Goal: Information Seeking & Learning: Learn about a topic

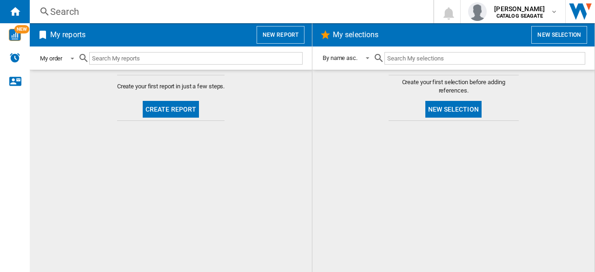
click at [74, 58] on span at bounding box center [69, 57] width 11 height 8
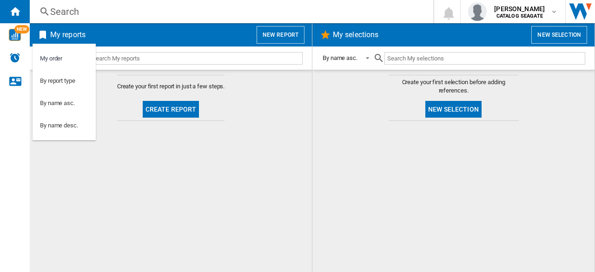
click at [145, 58] on md-backdrop at bounding box center [297, 136] width 595 height 272
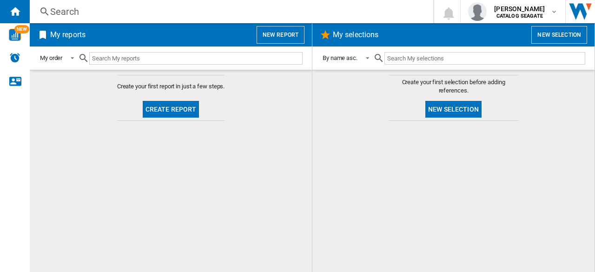
click at [145, 60] on input "text" at bounding box center [195, 58] width 213 height 13
click at [177, 111] on button "Create report" at bounding box center [171, 109] width 57 height 17
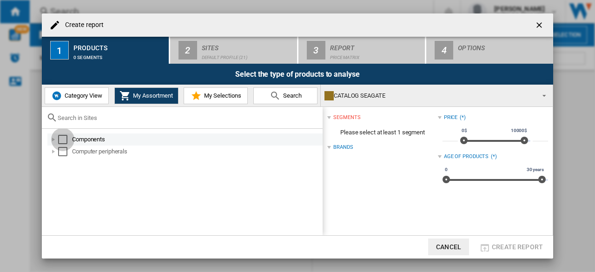
click at [67, 139] on div "Select" at bounding box center [62, 139] width 9 height 9
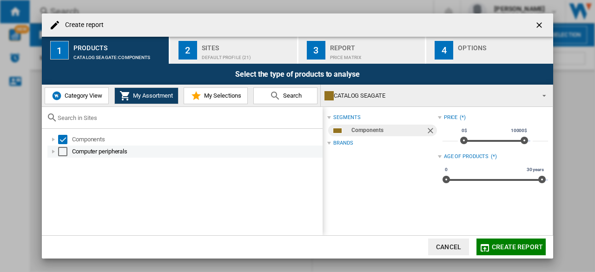
click at [66, 148] on div "Select" at bounding box center [62, 151] width 9 height 9
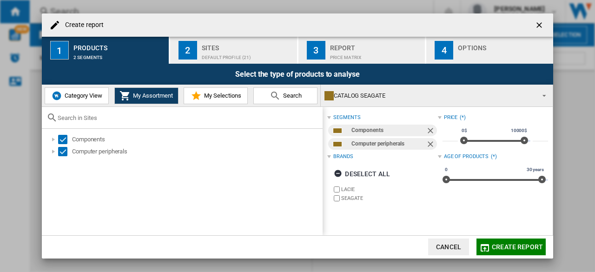
click at [250, 58] on div "Default profile (21)" at bounding box center [248, 55] width 92 height 10
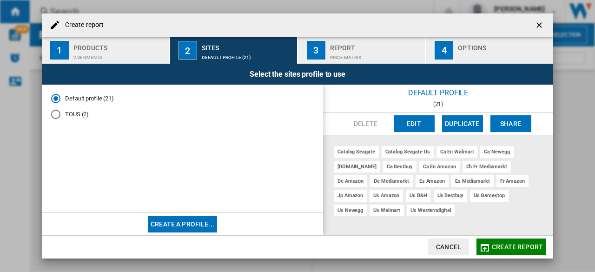
click at [515, 250] on button "Create report" at bounding box center [510, 246] width 69 height 17
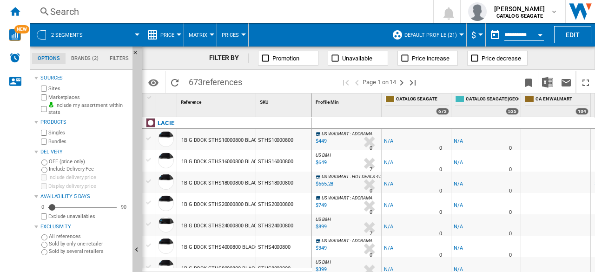
click at [99, 107] on label "Include my assortment within stats" at bounding box center [88, 109] width 80 height 14
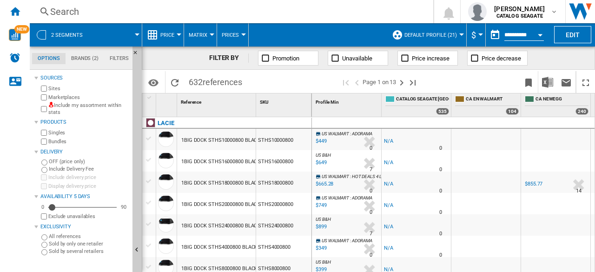
drag, startPoint x: 54, startPoint y: 208, endPoint x: 62, endPoint y: 209, distance: 8.4
click at [62, 208] on div "5" at bounding box center [82, 207] width 68 height 9
click at [461, 35] on div at bounding box center [461, 34] width 5 height 2
click at [460, 35] on div at bounding box center [461, 34] width 5 height 2
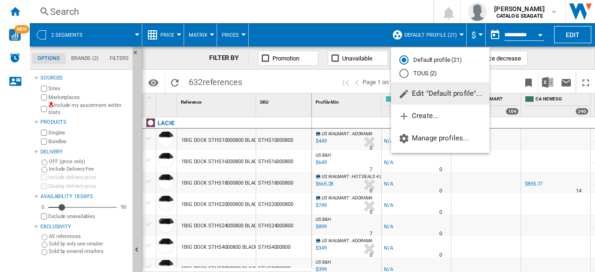
click at [446, 96] on span "Edit "Default profile"..." at bounding box center [440, 93] width 84 height 8
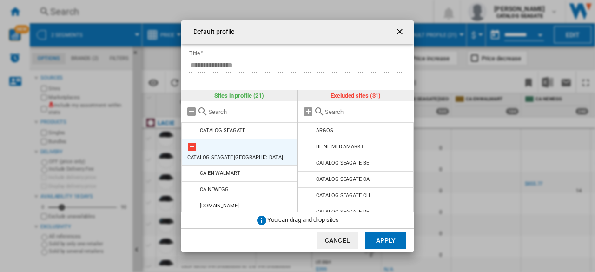
click at [195, 146] on md-icon at bounding box center [191, 146] width 11 height 11
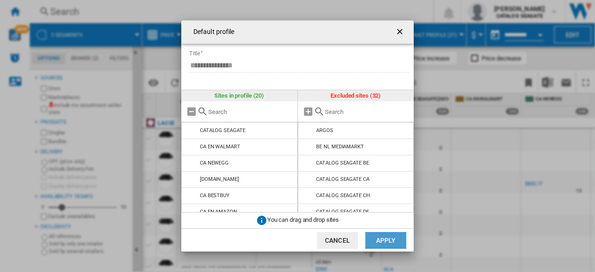
click at [385, 240] on button "Apply" at bounding box center [385, 240] width 41 height 17
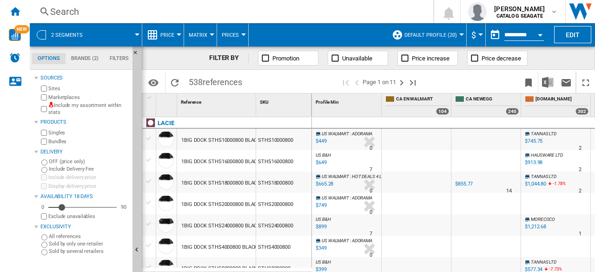
click at [457, 37] on button "Default profile (20)" at bounding box center [432, 34] width 57 height 23
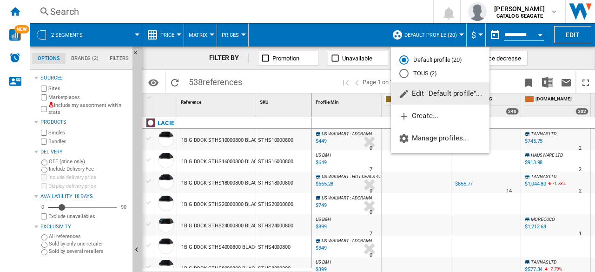
click at [446, 90] on span "Edit "Default profile"..." at bounding box center [440, 93] width 84 height 8
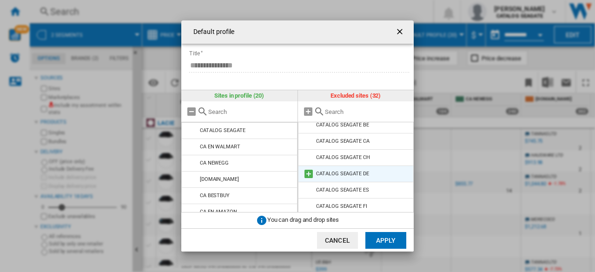
scroll to position [46, 0]
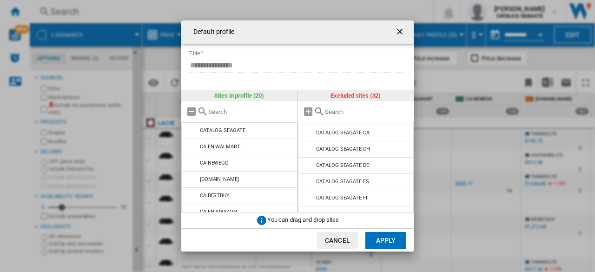
click at [554, 15] on div "**********" at bounding box center [297, 136] width 595 height 272
click at [407, 29] on button "Default profile ..." at bounding box center [400, 32] width 19 height 19
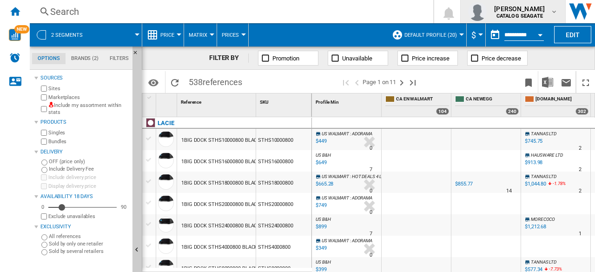
click at [555, 15] on md-icon "button" at bounding box center [553, 11] width 7 height 7
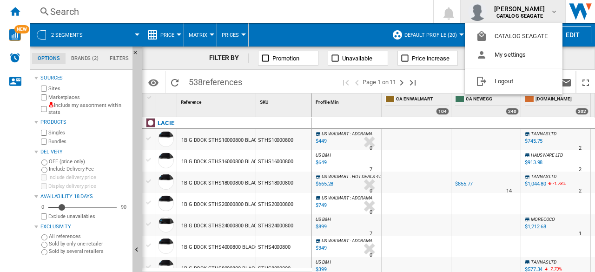
click at [555, 15] on md-backdrop at bounding box center [297, 136] width 595 height 272
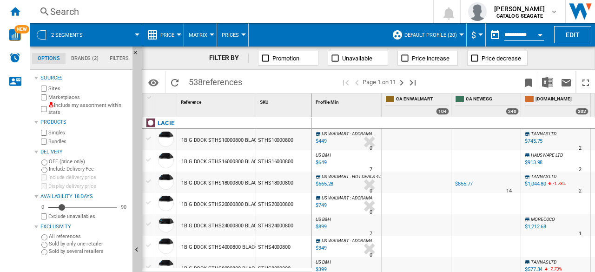
click at [464, 32] on md-menu "Default profile (20)" at bounding box center [426, 34] width 79 height 23
click at [460, 34] on div at bounding box center [461, 34] width 5 height 2
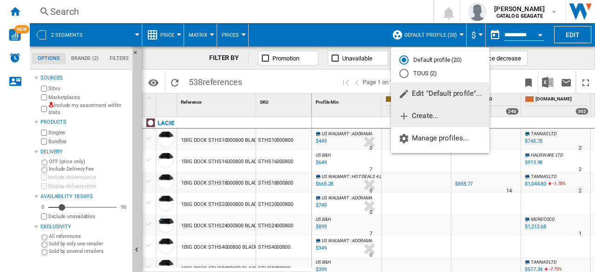
click at [422, 119] on span "Create..." at bounding box center [418, 115] width 40 height 8
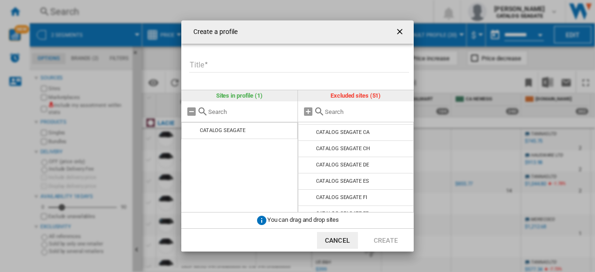
scroll to position [139, 0]
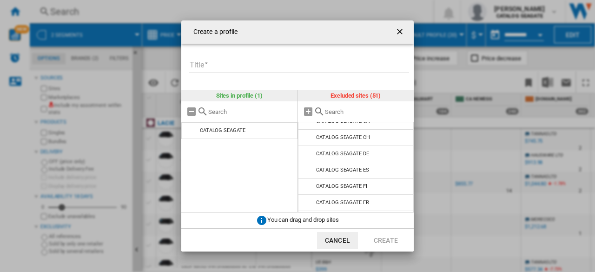
click at [351, 116] on div "Create a ..." at bounding box center [356, 111] width 116 height 21
click at [341, 110] on input "Create a ..." at bounding box center [367, 111] width 85 height 7
type input "cata"
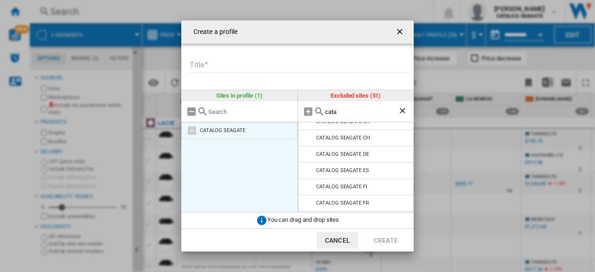
drag, startPoint x: 344, startPoint y: 111, endPoint x: 294, endPoint y: 124, distance: 51.2
click at [276, 111] on div "Sites in profile (1) CATALOG [GEOGRAPHIC_DATA] Excluded sites (51) cata CATALOG…" at bounding box center [297, 151] width 232 height 122
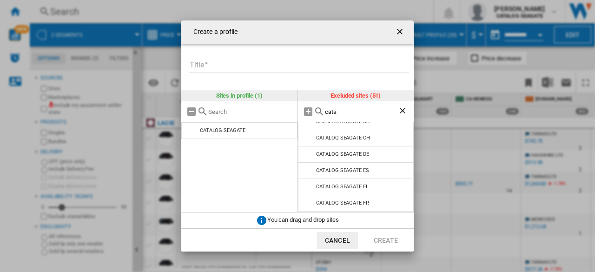
click at [398, 28] on ng-md-icon "getI18NText('BUTTONS.CLOSE_DIALOG')" at bounding box center [400, 32] width 11 height 11
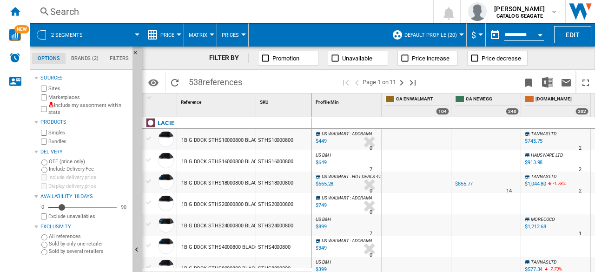
click at [455, 36] on button "Default profile (20)" at bounding box center [432, 34] width 57 height 23
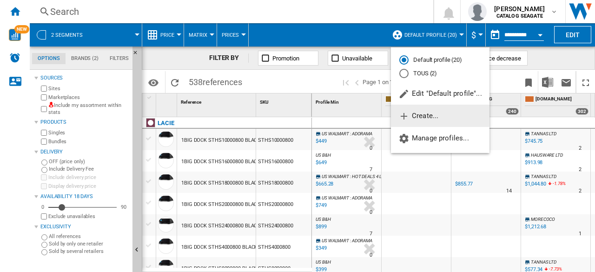
click at [440, 120] on button "Create..." at bounding box center [440, 116] width 98 height 22
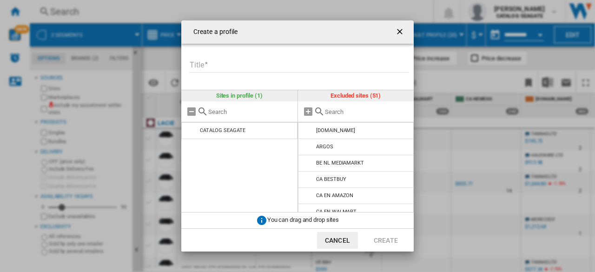
click at [336, 112] on input "Create a ..." at bounding box center [367, 111] width 85 height 7
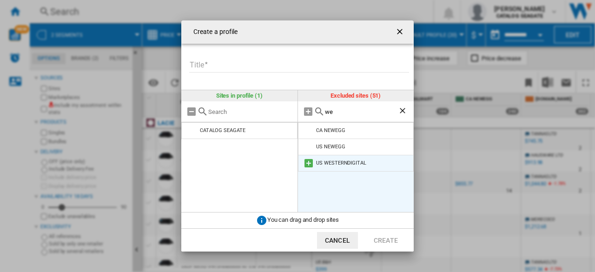
type input "we"
click at [309, 163] on md-icon "Create a ..." at bounding box center [308, 162] width 11 height 11
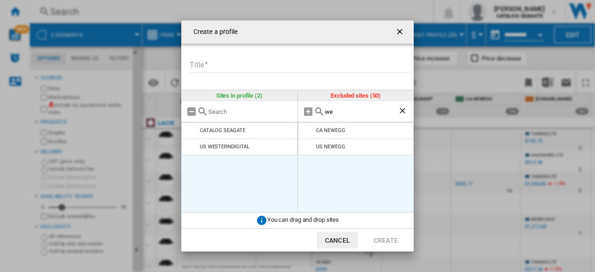
click at [269, 170] on ul "CATALOG SEAGATE US WESTERNDIGITAL" at bounding box center [239, 167] width 116 height 90
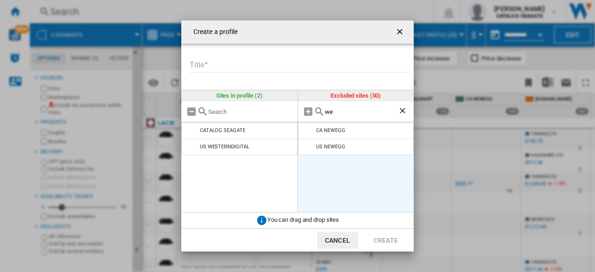
click at [399, 109] on ng-md-icon "Clear search" at bounding box center [403, 111] width 11 height 11
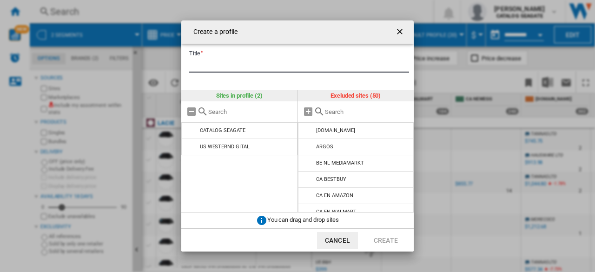
click at [253, 59] on input "Title" at bounding box center [299, 66] width 220 height 14
type input "**"
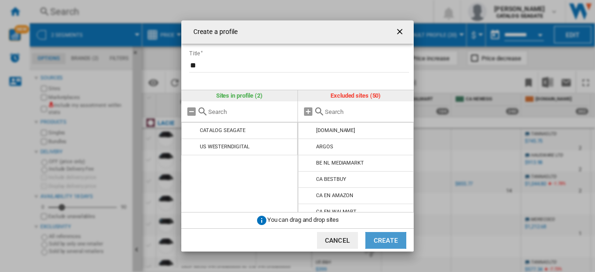
click at [391, 236] on button "Create" at bounding box center [385, 240] width 41 height 17
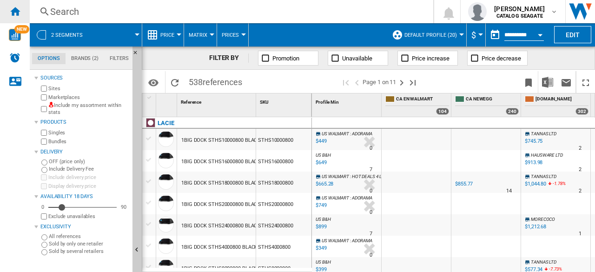
click at [15, 13] on ng-md-icon "Home" at bounding box center [14, 11] width 11 height 11
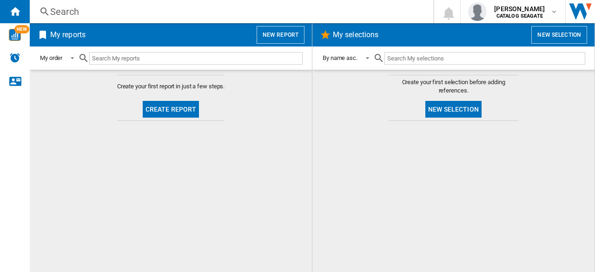
click at [185, 110] on button "Create report" at bounding box center [171, 109] width 57 height 17
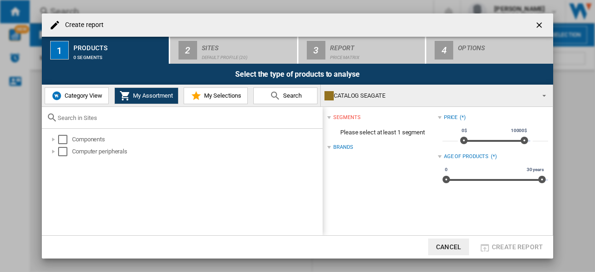
click at [86, 97] on span "Category View" at bounding box center [82, 95] width 40 height 7
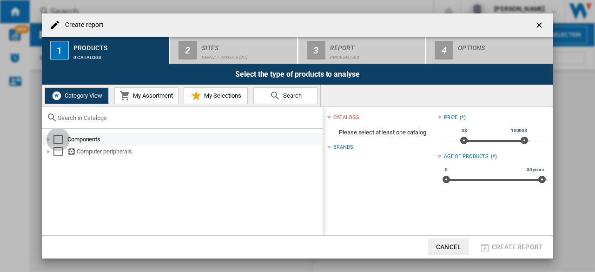
click at [57, 139] on div "Select" at bounding box center [57, 139] width 9 height 9
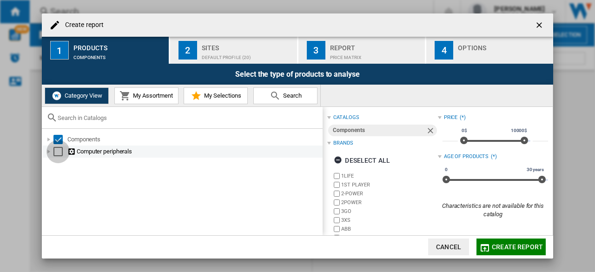
click at [58, 151] on div "Select" at bounding box center [57, 151] width 9 height 9
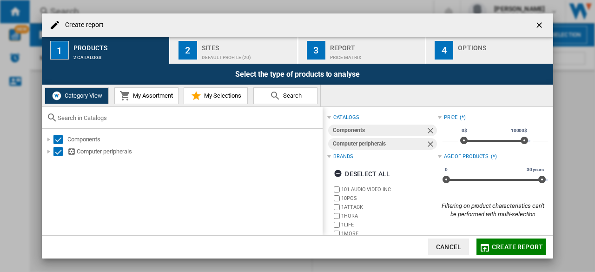
click at [233, 54] on div "Default profile (20)" at bounding box center [248, 55] width 92 height 10
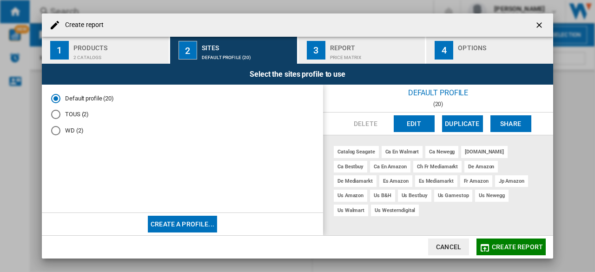
click at [56, 133] on div "WD (2)" at bounding box center [55, 130] width 9 height 9
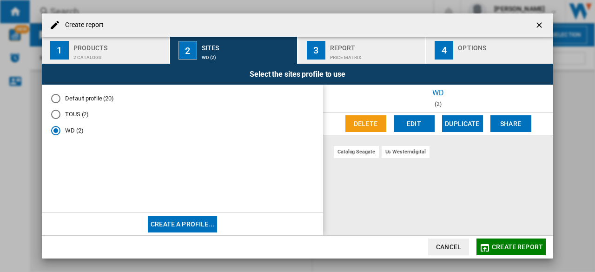
click at [509, 245] on span "Create report" at bounding box center [516, 246] width 51 height 7
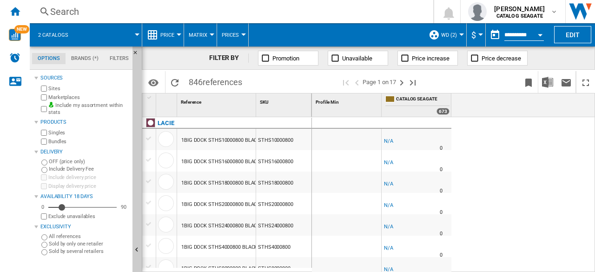
click at [99, 105] on label "Include my assortment within stats" at bounding box center [88, 109] width 80 height 14
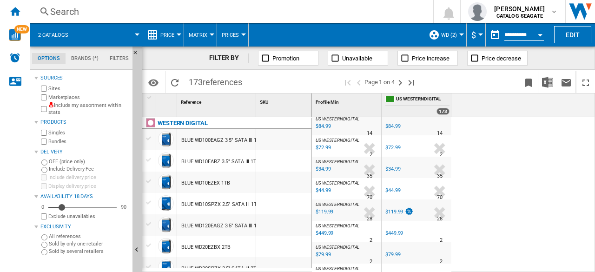
scroll to position [186, 0]
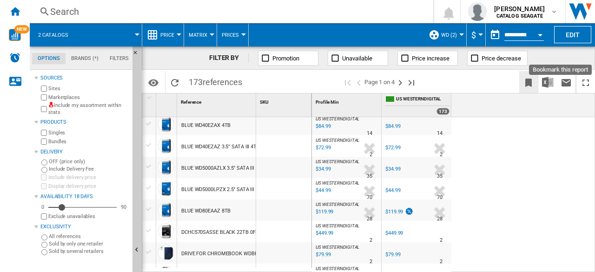
click at [524, 84] on ng-md-icon "Bookmark this report" at bounding box center [528, 82] width 11 height 11
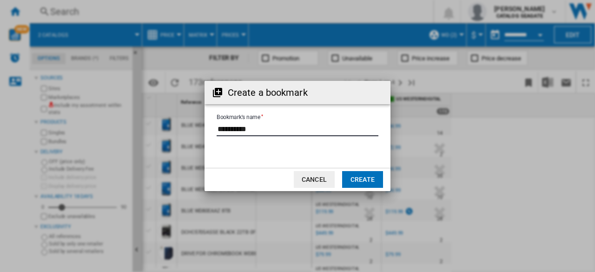
drag, startPoint x: 282, startPoint y: 130, endPoint x: 179, endPoint y: 129, distance: 103.1
click at [179, 129] on div "Create a bookmark Bookmark's name Cancel Create" at bounding box center [297, 136] width 595 height 272
type input "**********"
click at [371, 177] on button "Create" at bounding box center [362, 179] width 41 height 17
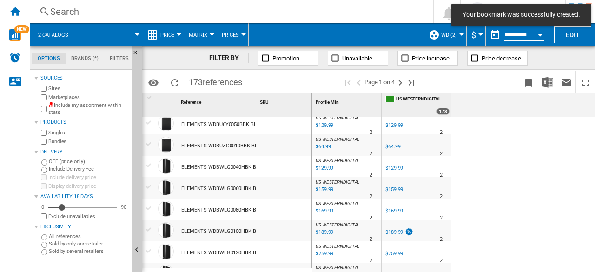
scroll to position [0, 0]
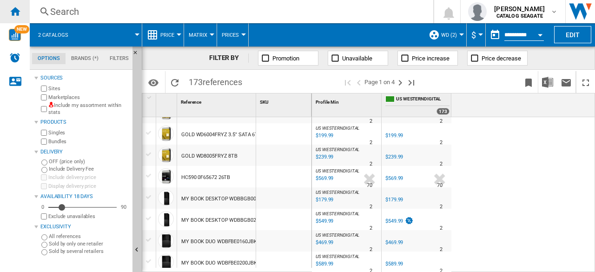
click at [15, 13] on ng-md-icon "Home" at bounding box center [14, 11] width 11 height 11
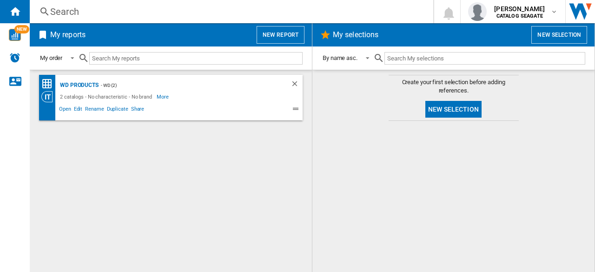
click at [196, 181] on div "WD products - WD (2) 2 catalogs - No characteristic - No brand More Less Open E…" at bounding box center [170, 171] width 263 height 192
click at [285, 38] on button "New report" at bounding box center [280, 35] width 48 height 18
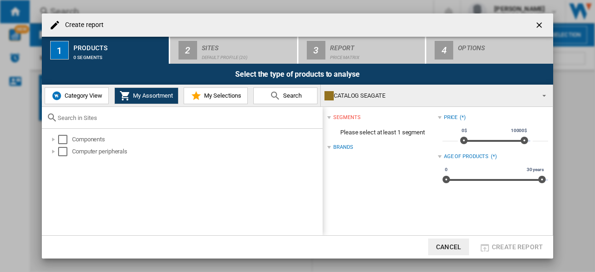
click at [76, 98] on span "Category View" at bounding box center [82, 95] width 40 height 7
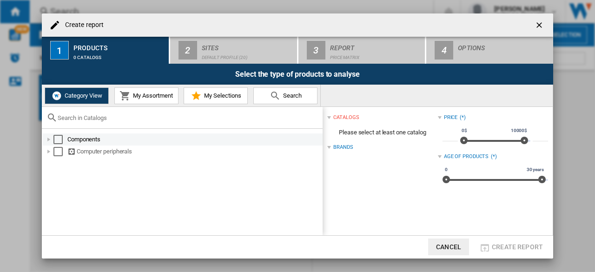
click at [47, 140] on div "Create report ..." at bounding box center [48, 139] width 9 height 9
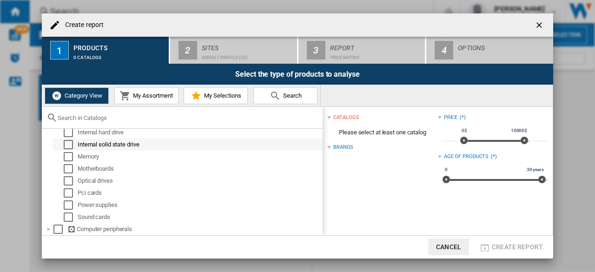
click at [72, 143] on div "Select" at bounding box center [68, 144] width 9 height 9
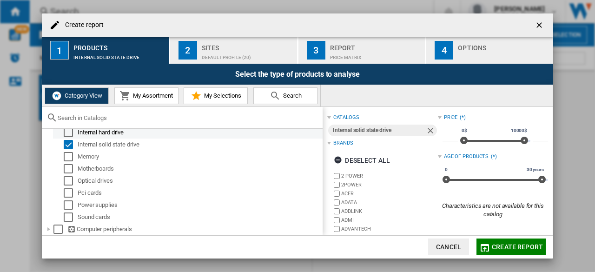
click at [70, 133] on div "Select" at bounding box center [68, 132] width 9 height 9
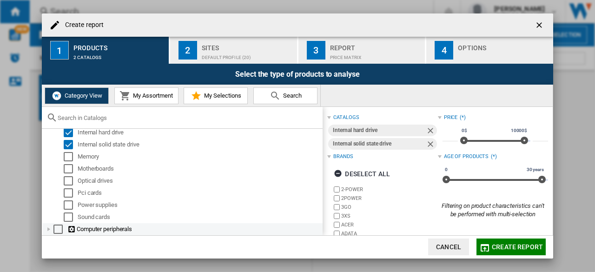
click at [49, 230] on div "Create report ..." at bounding box center [48, 228] width 9 height 9
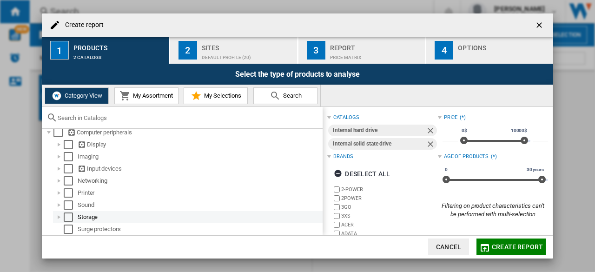
click at [66, 217] on div "Select" at bounding box center [68, 216] width 9 height 9
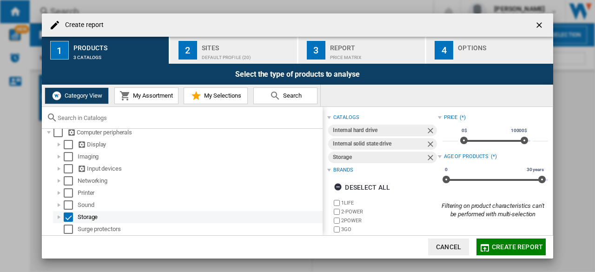
click at [59, 218] on div "Create report ..." at bounding box center [58, 216] width 9 height 9
click at [68, 217] on div "Select" at bounding box center [68, 215] width 9 height 9
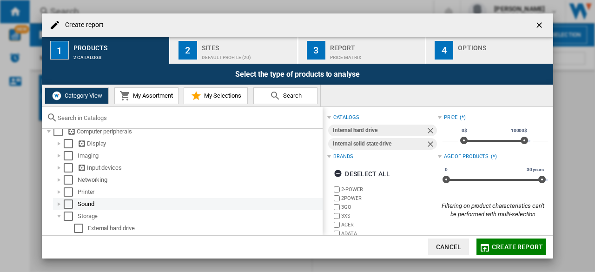
scroll to position [236, 0]
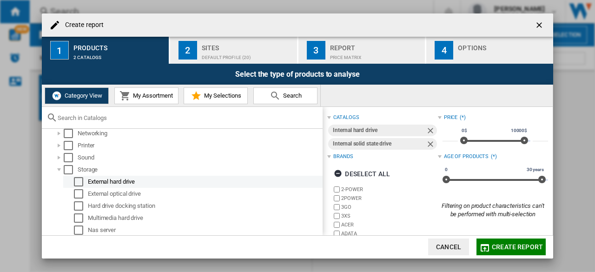
click at [80, 184] on div "Select" at bounding box center [78, 181] width 9 height 9
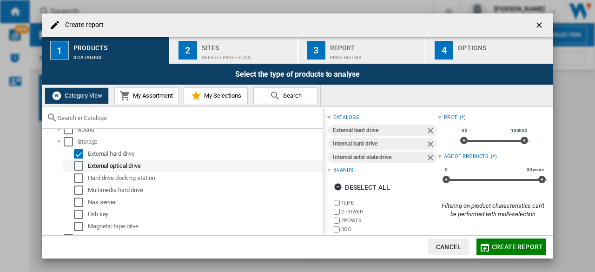
scroll to position [274, 0]
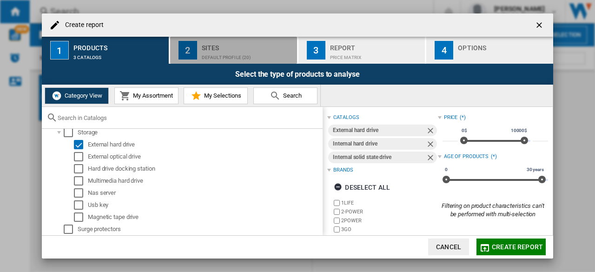
click at [246, 46] on div "Sites" at bounding box center [248, 45] width 92 height 10
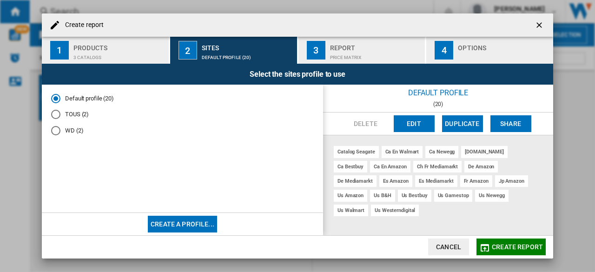
click at [199, 224] on button "Create a profile..." at bounding box center [182, 224] width 69 height 17
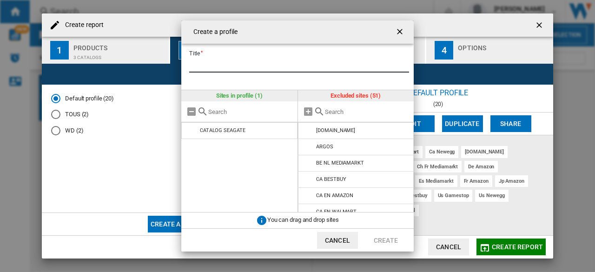
click at [258, 71] on input "Title" at bounding box center [299, 66] width 220 height 14
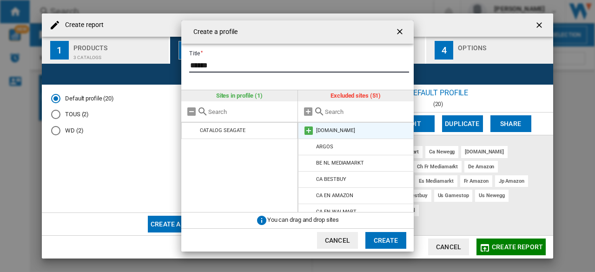
type input "******"
click at [313, 132] on md-icon "Create a ..." at bounding box center [308, 130] width 11 height 11
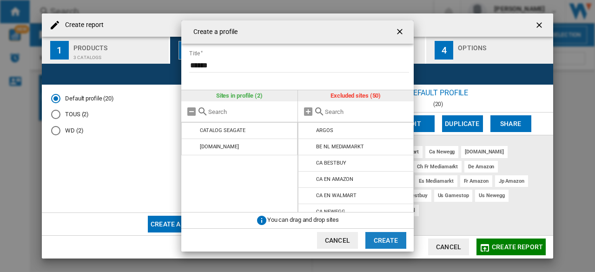
click at [383, 237] on button "Create" at bounding box center [385, 240] width 41 height 17
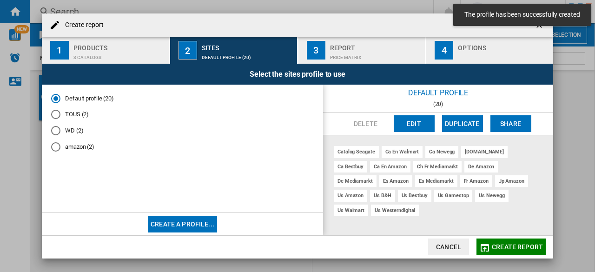
click at [83, 147] on md-radio-button "amazon (2)" at bounding box center [182, 146] width 262 height 9
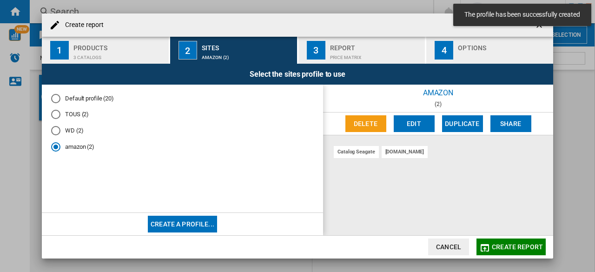
click at [515, 244] on span "Create report" at bounding box center [516, 246] width 51 height 7
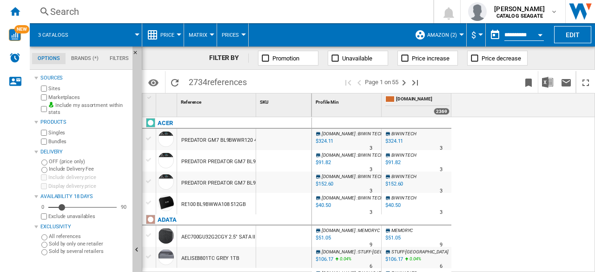
click at [138, 35] on div at bounding box center [137, 34] width 5 height 2
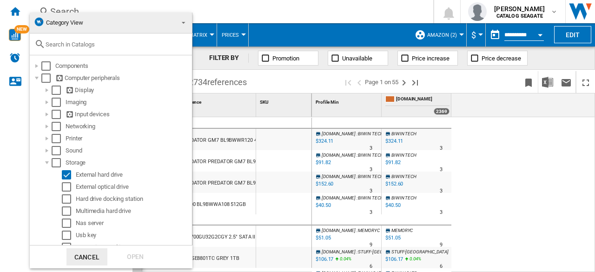
click at [217, 13] on md-backdrop at bounding box center [297, 136] width 595 height 272
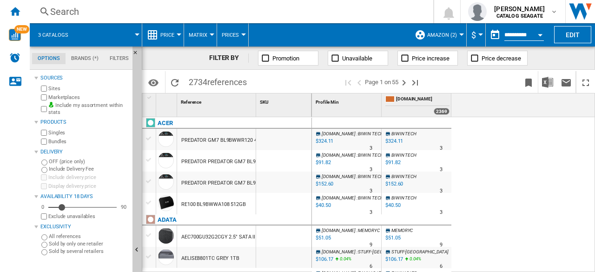
click at [175, 39] on button "Price" at bounding box center [169, 34] width 19 height 23
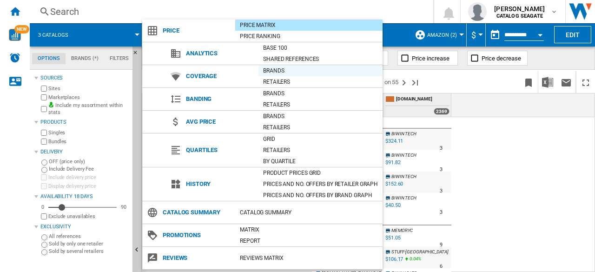
click at [278, 70] on div "Brands" at bounding box center [320, 70] width 124 height 9
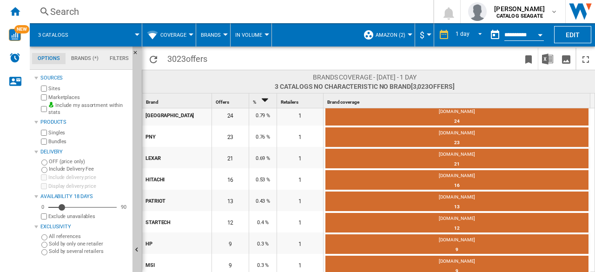
scroll to position [211, 0]
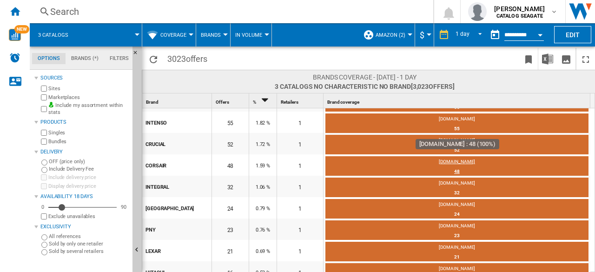
click at [458, 171] on div "48" at bounding box center [456, 171] width 263 height 9
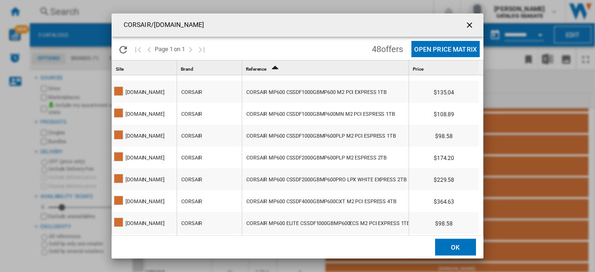
scroll to position [418, 0]
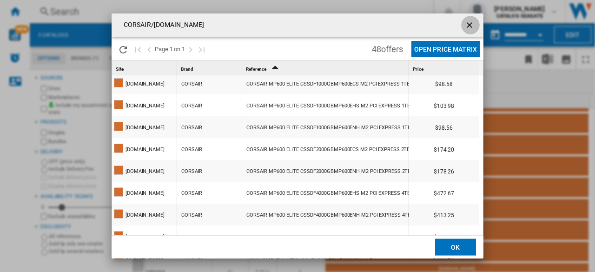
click at [469, 27] on ng-md-icon "getI18NText('BUTTONS.CLOSE_DIALOG')" at bounding box center [470, 25] width 11 height 11
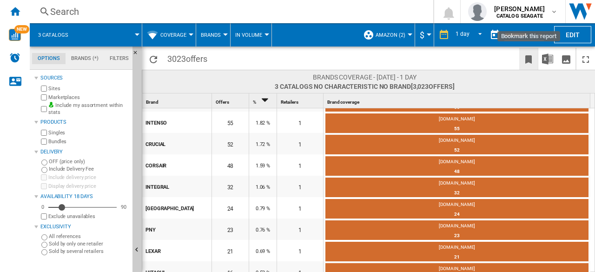
click at [527, 63] on ng-md-icon "Bookmark this report" at bounding box center [528, 59] width 11 height 11
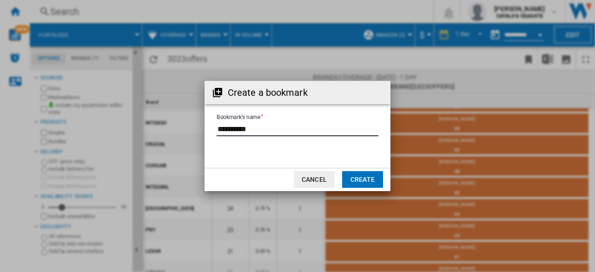
click at [298, 129] on input "Bookmark's name" at bounding box center [297, 129] width 162 height 14
drag, startPoint x: 310, startPoint y: 130, endPoint x: 153, endPoint y: 132, distance: 157.5
click at [153, 132] on div "Create a bookmark Bookmark's name Cancel Create" at bounding box center [297, 136] width 595 height 272
type input "**********"
click at [358, 177] on button "Create" at bounding box center [362, 179] width 41 height 17
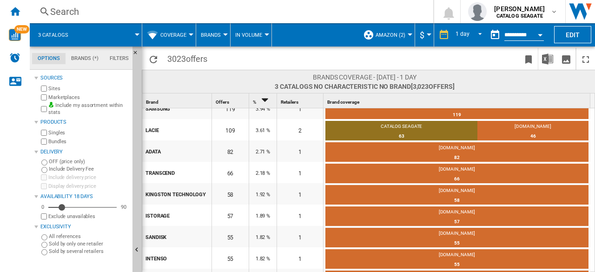
scroll to position [0, 0]
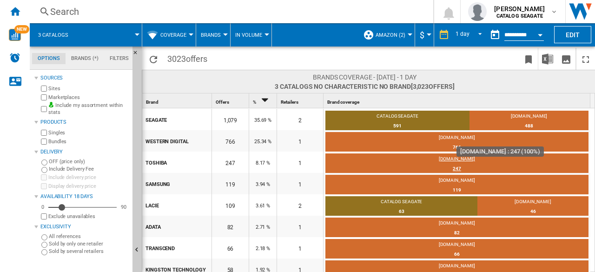
click at [458, 168] on div "247" at bounding box center [456, 168] width 263 height 9
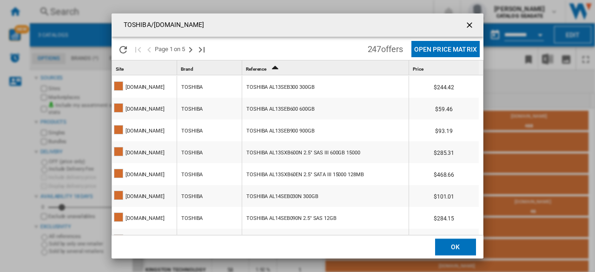
click at [155, 87] on div at bounding box center [297, 136] width 595 height 272
click at [448, 48] on button "Open Price Matrix" at bounding box center [445, 49] width 68 height 16
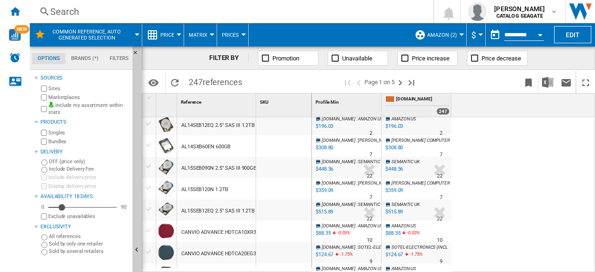
scroll to position [232, 0]
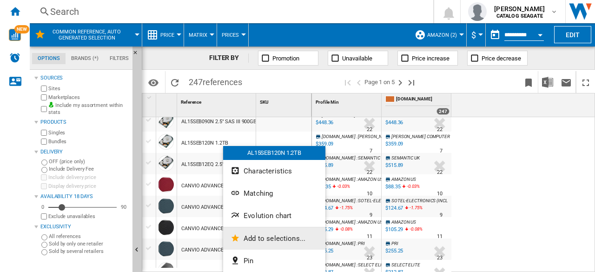
click at [282, 239] on span "Add to selections..." at bounding box center [274, 238] width 62 height 8
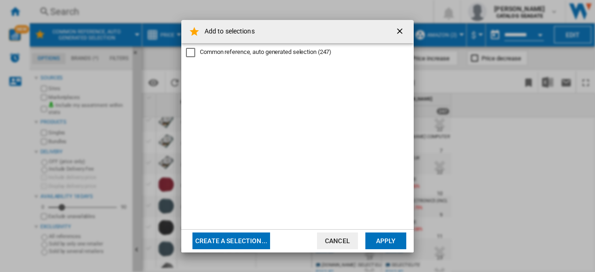
click at [400, 33] on ng-md-icon "getI18NText('BUTTONS.CLOSE_DIALOG')" at bounding box center [400, 31] width 11 height 11
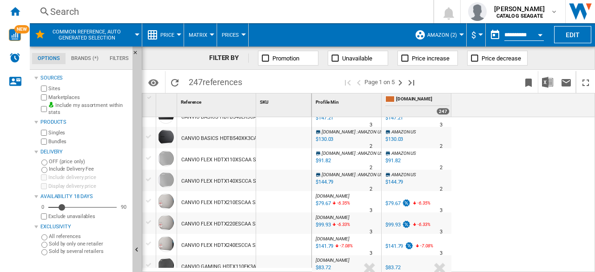
scroll to position [372, 0]
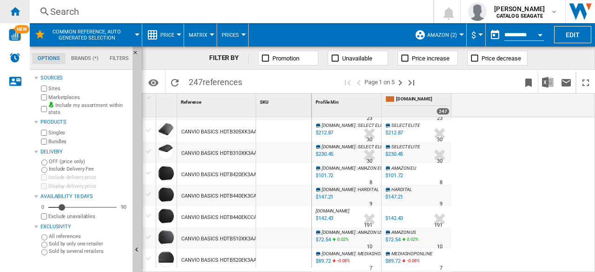
click at [16, 13] on ng-md-icon "Home" at bounding box center [14, 11] width 11 height 11
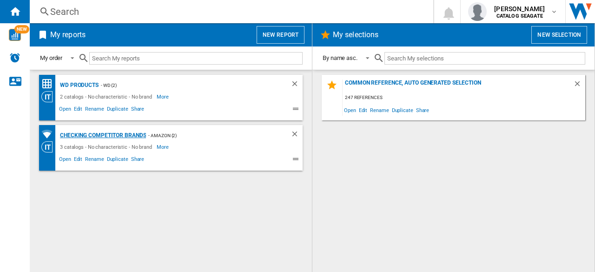
click at [127, 134] on div "Checking Competitor brands" at bounding box center [102, 136] width 88 height 12
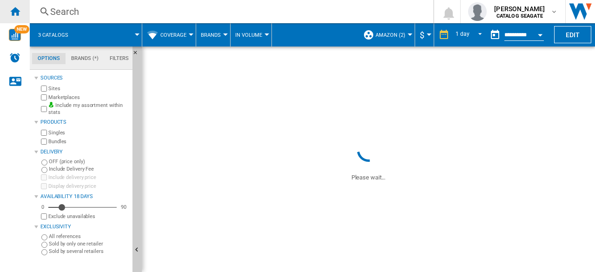
click at [16, 12] on ng-md-icon "Home" at bounding box center [14, 11] width 11 height 11
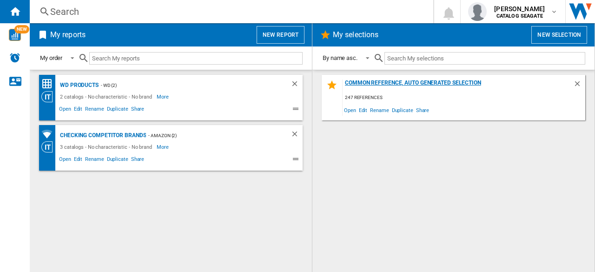
click at [450, 83] on div "Common reference, auto generated selection" at bounding box center [457, 85] width 230 height 13
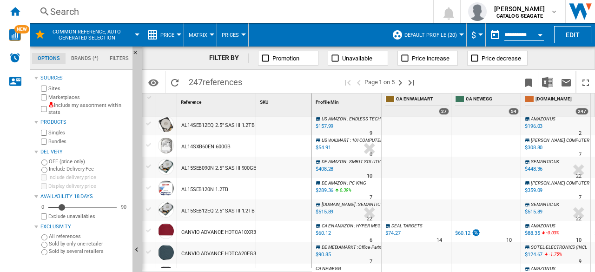
scroll to position [372, 0]
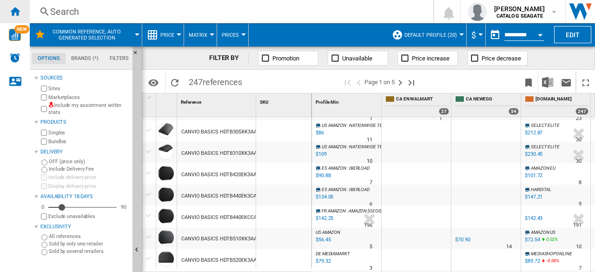
click at [15, 10] on ng-md-icon "Home" at bounding box center [14, 11] width 11 height 11
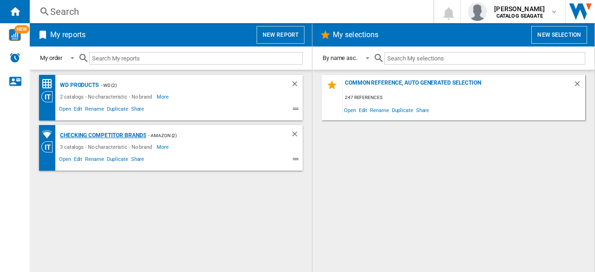
click at [130, 135] on div "Checking Competitor brands" at bounding box center [102, 136] width 88 height 12
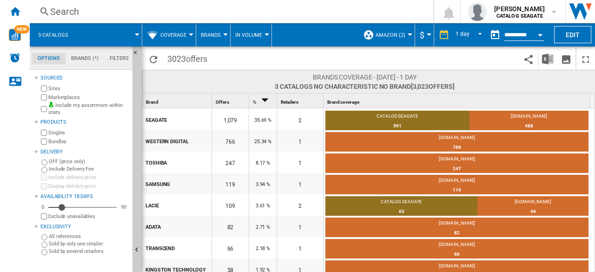
click at [259, 36] on span "In volume" at bounding box center [248, 35] width 27 height 6
click at [70, 99] on md-backdrop at bounding box center [297, 136] width 595 height 272
click at [52, 99] on label "Marketplaces" at bounding box center [88, 97] width 80 height 7
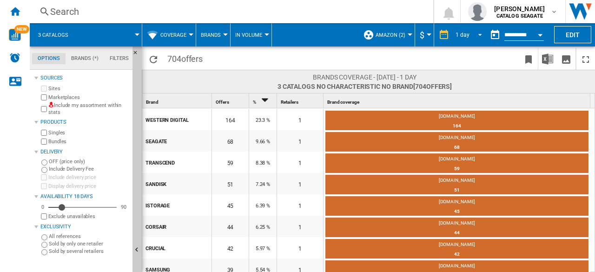
click at [475, 37] on span "REPORTS.WIZARD.STEPS.REPORT.STEPS.REPORT_OPTIONS.PERIOD: 1 day" at bounding box center [477, 34] width 11 height 8
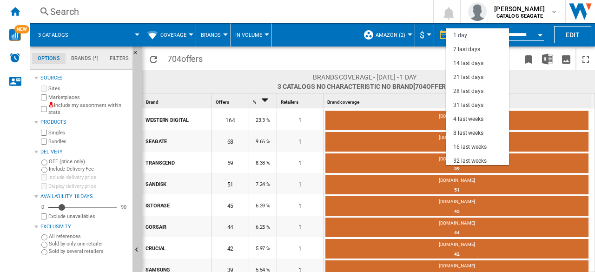
click at [432, 52] on md-backdrop at bounding box center [297, 136] width 595 height 272
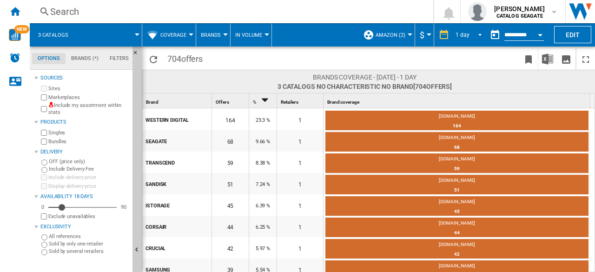
click at [479, 36] on span "REPORTS.WIZARD.STEPS.REPORT.STEPS.REPORT_OPTIONS.PERIOD: 1 day" at bounding box center [477, 34] width 11 height 8
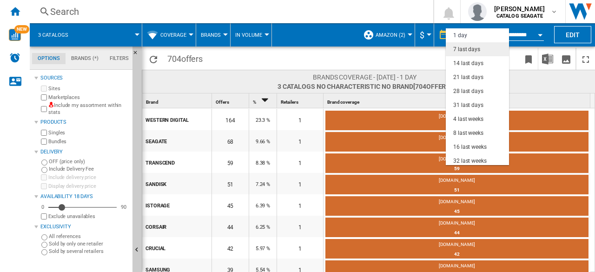
click at [480, 50] on md-option "7 last days" at bounding box center [477, 49] width 63 height 14
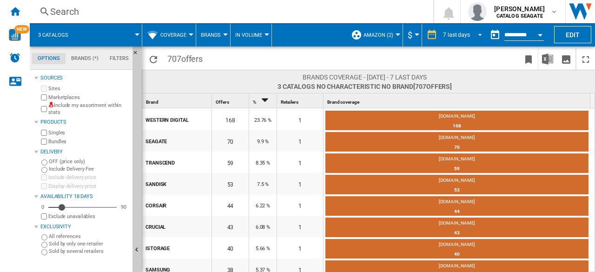
click at [477, 34] on span "REPORTS.WIZARD.STEPS.REPORT.STEPS.REPORT_OPTIONS.PERIOD: 7 last days" at bounding box center [477, 34] width 11 height 8
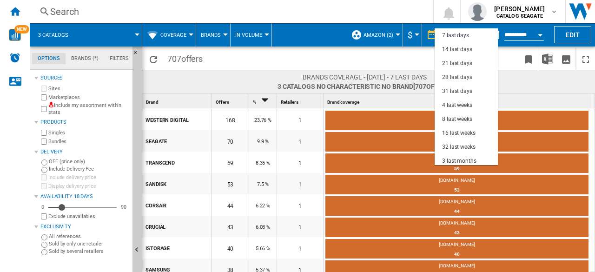
click at [371, 3] on md-backdrop at bounding box center [297, 136] width 595 height 272
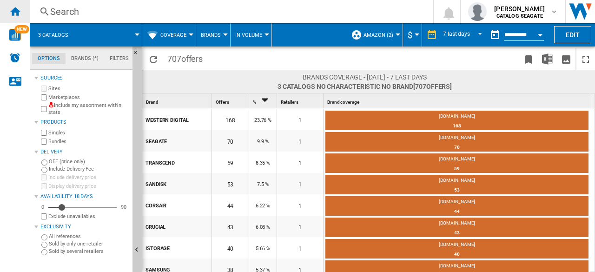
click at [11, 13] on ng-md-icon "Home" at bounding box center [14, 11] width 11 height 11
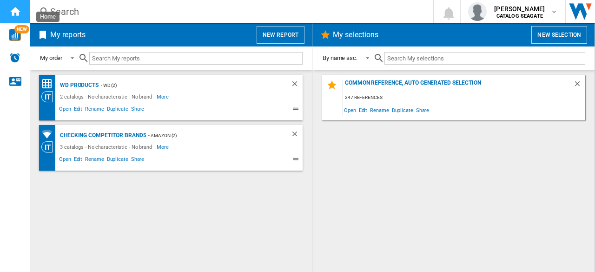
click at [18, 15] on ng-md-icon "Home" at bounding box center [14, 11] width 11 height 11
click at [81, 85] on div "WD products" at bounding box center [78, 85] width 41 height 12
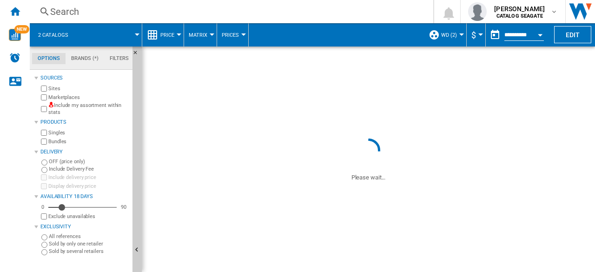
click at [456, 37] on button "WD (2)" at bounding box center [451, 34] width 20 height 23
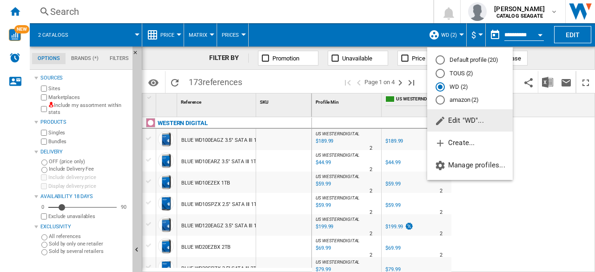
click at [18, 13] on md-backdrop at bounding box center [297, 136] width 595 height 272
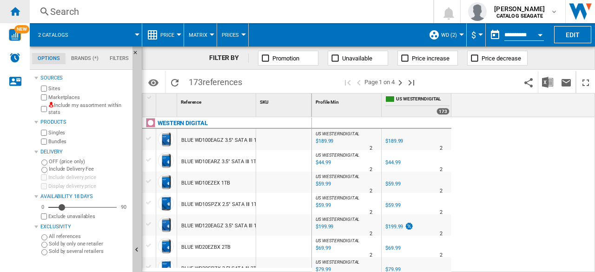
click at [17, 13] on ng-md-icon "Home" at bounding box center [14, 11] width 11 height 11
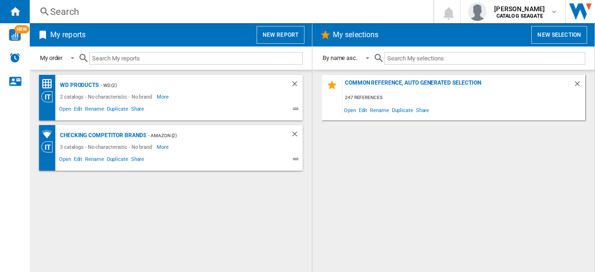
click at [564, 33] on button "New selection" at bounding box center [559, 35] width 56 height 18
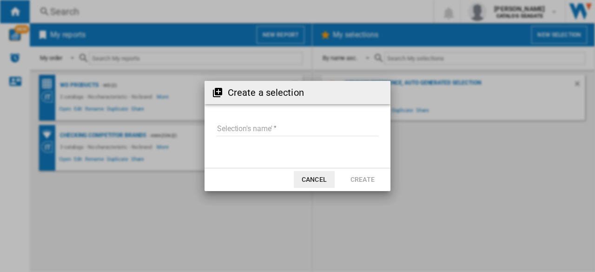
click at [321, 129] on input "Selection's name'" at bounding box center [297, 129] width 162 height 14
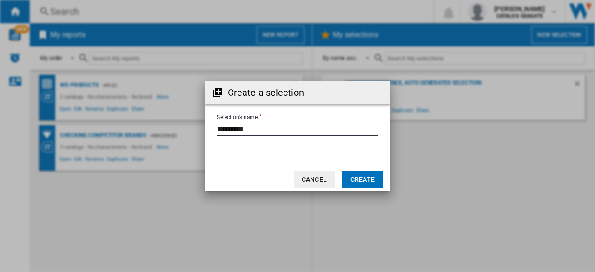
type input "*********"
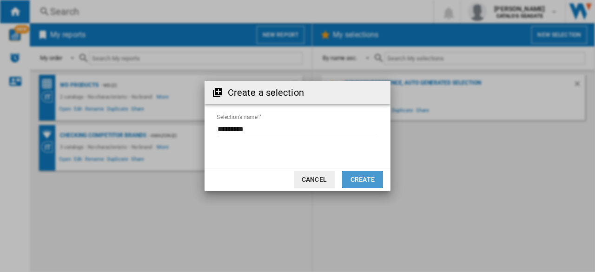
click at [373, 181] on button "Create" at bounding box center [362, 179] width 41 height 17
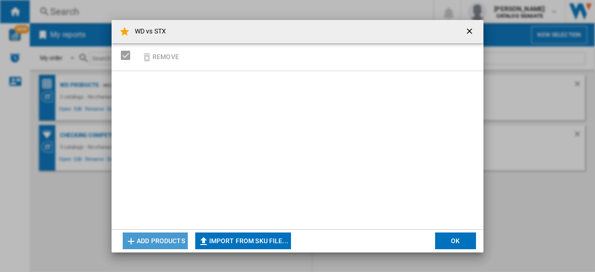
click at [173, 237] on button "Add products" at bounding box center [155, 240] width 65 height 17
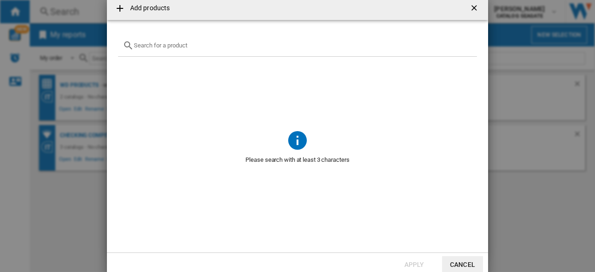
click at [175, 47] on input "text" at bounding box center [303, 45] width 338 height 7
paste input "ST2000DM008"
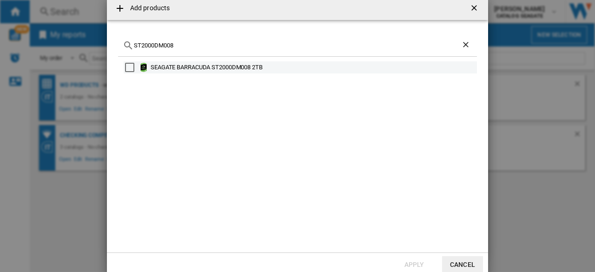
type input "ST2000DM008"
click at [129, 65] on div "Select" at bounding box center [129, 67] width 9 height 9
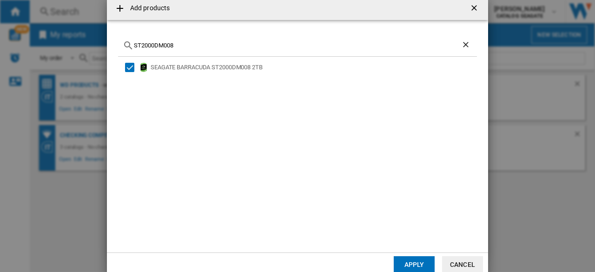
click at [414, 259] on button "Apply" at bounding box center [413, 264] width 41 height 17
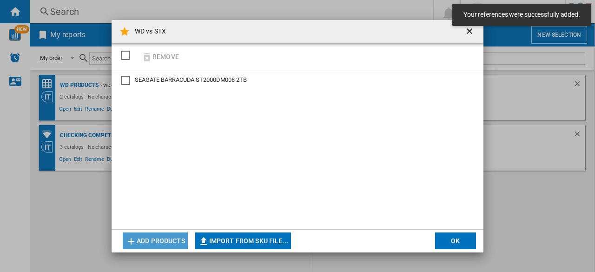
click at [164, 243] on button "Add products" at bounding box center [155, 240] width 65 height 17
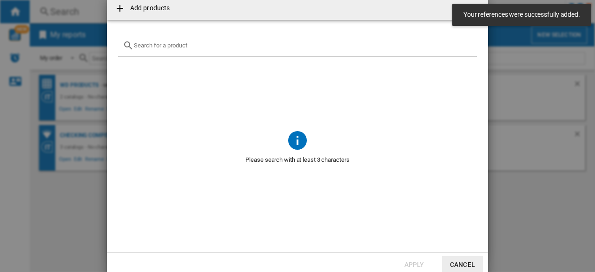
scroll to position [0, 0]
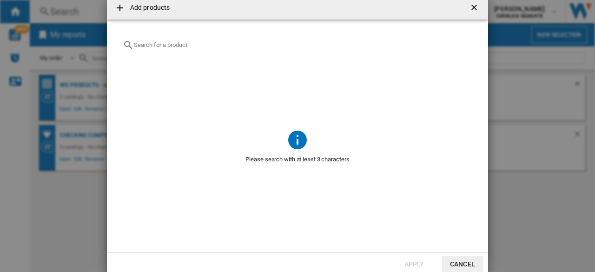
click at [213, 46] on input "Add products ..." at bounding box center [303, 44] width 338 height 7
paste input "WD20EZBX"
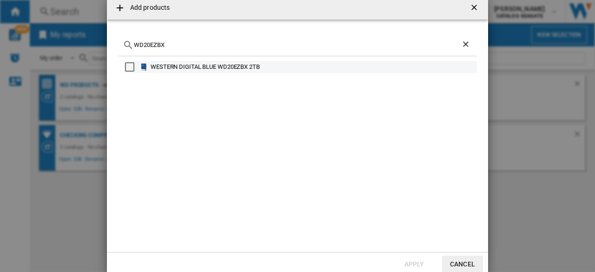
type input "WD20EZBX"
click at [132, 65] on div "Select" at bounding box center [129, 66] width 9 height 9
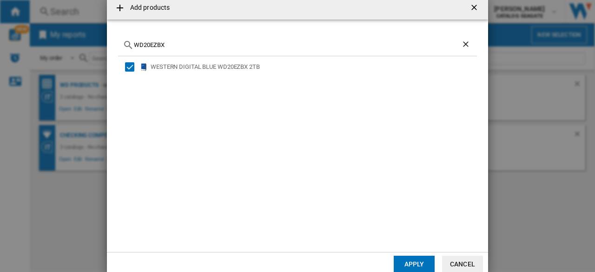
click at [424, 261] on button "Apply" at bounding box center [413, 264] width 41 height 17
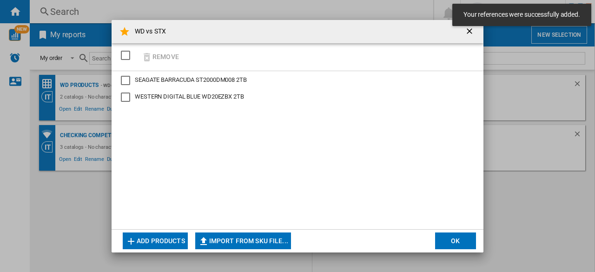
click at [124, 53] on div "SELECTIONS.EDITION_POPUP.SELECT_DESELECT" at bounding box center [125, 55] width 9 height 9
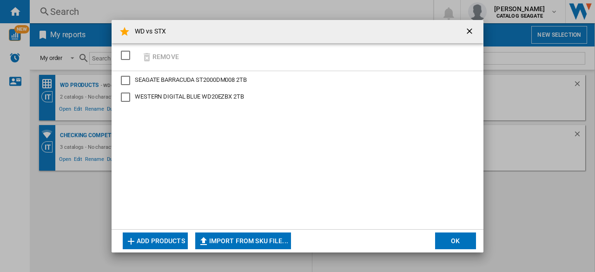
click at [456, 242] on button "OK" at bounding box center [455, 240] width 41 height 17
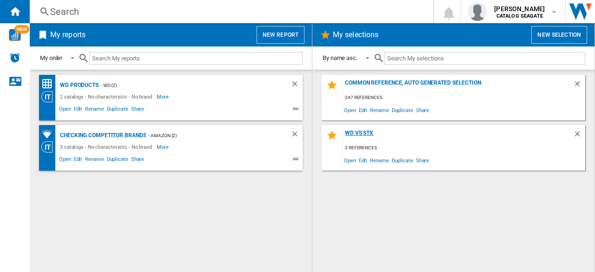
click at [363, 134] on div "WD vs STX" at bounding box center [457, 136] width 230 height 13
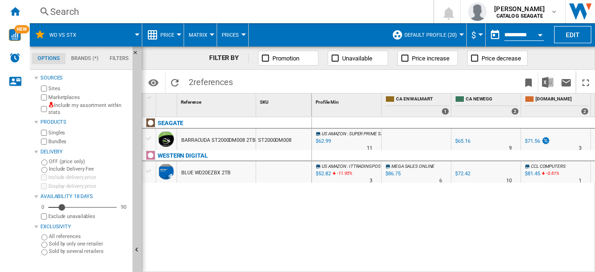
click at [209, 130] on div "BARRACUDA ST2000DM008 2TB" at bounding box center [218, 140] width 74 height 21
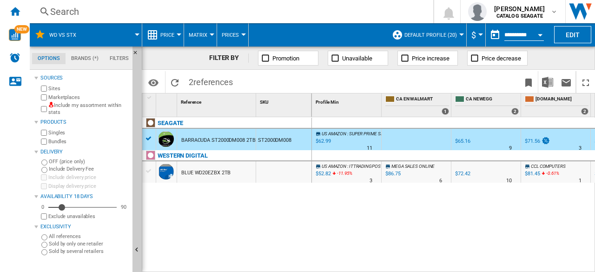
click at [215, 166] on div "BLUE WD20EZBX 2TB" at bounding box center [205, 172] width 49 height 21
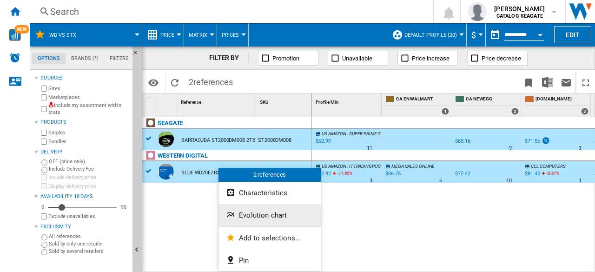
click at [282, 219] on button "Evolution chart" at bounding box center [269, 215] width 102 height 22
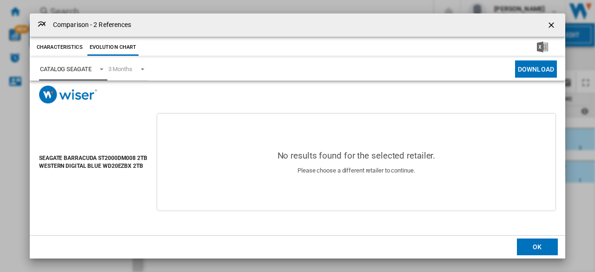
click at [102, 70] on span "Product popup" at bounding box center [98, 68] width 11 height 8
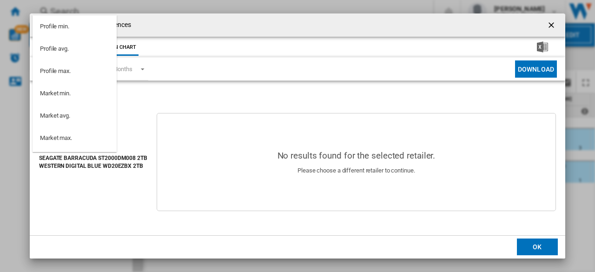
scroll to position [91, 0]
click at [549, 23] on md-backdrop at bounding box center [297, 136] width 595 height 272
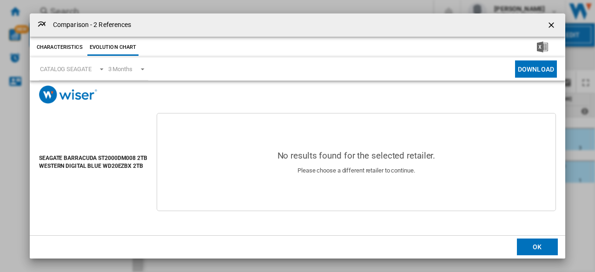
click at [549, 22] on ng-md-icon "getI18NText('BUTTONS.CLOSE_DIALOG')" at bounding box center [551, 25] width 11 height 11
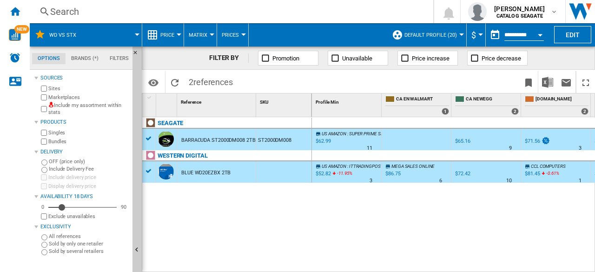
click at [178, 36] on button "Price" at bounding box center [169, 34] width 19 height 23
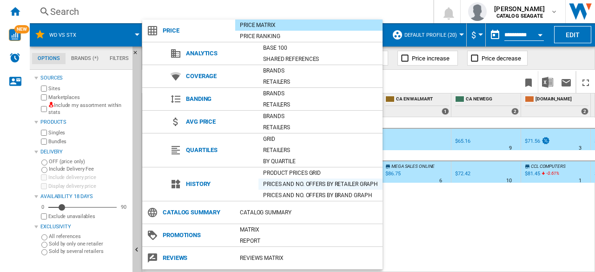
click at [306, 182] on div "Prices and No. offers by retailer graph" at bounding box center [320, 183] width 124 height 9
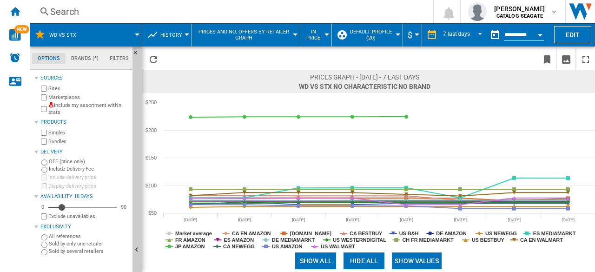
click at [181, 35] on span "History" at bounding box center [171, 35] width 22 height 6
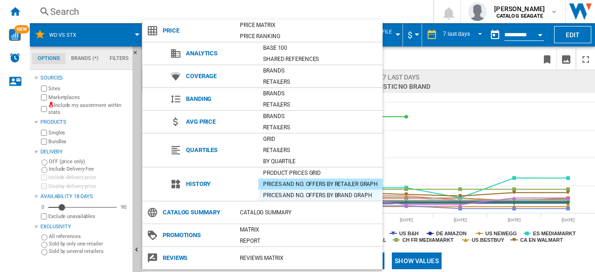
click at [343, 194] on div "Prices and No. offers by brand graph" at bounding box center [320, 194] width 124 height 9
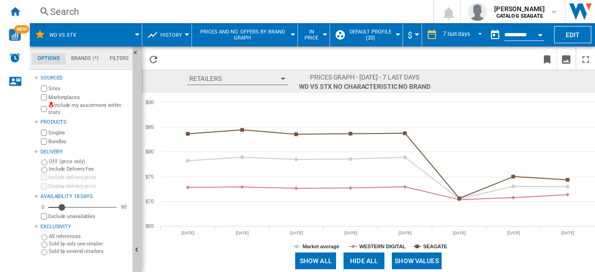
click at [288, 35] on button "Prices and No. offers by brand graph" at bounding box center [245, 34] width 96 height 23
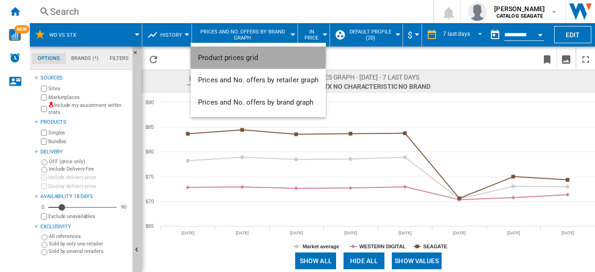
click at [254, 57] on span "Product prices grid" at bounding box center [228, 57] width 60 height 8
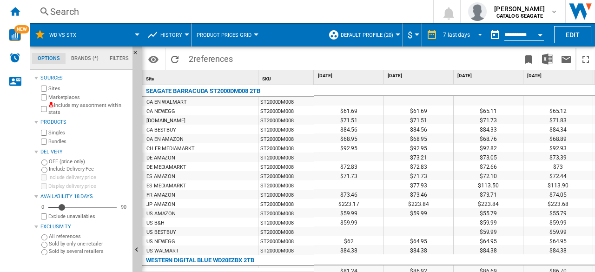
click at [475, 34] on span "REPORTS.WIZARD.STEPS.REPORT.STEPS.REPORT_OPTIONS.PERIOD: 7 last days" at bounding box center [477, 34] width 11 height 8
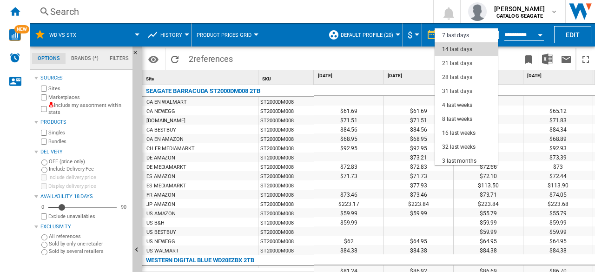
click at [464, 48] on div "14 last days" at bounding box center [457, 50] width 30 height 8
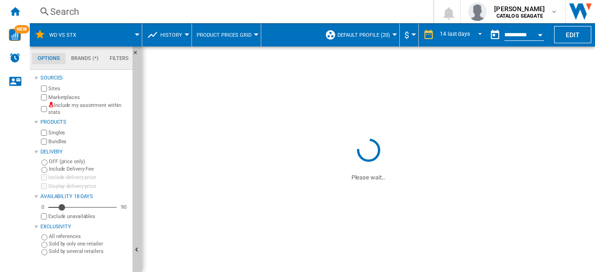
click at [179, 36] on span "History" at bounding box center [171, 35] width 22 height 6
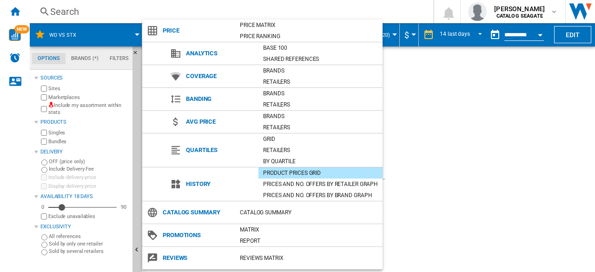
click at [385, 0] on md-backdrop at bounding box center [297, 136] width 595 height 272
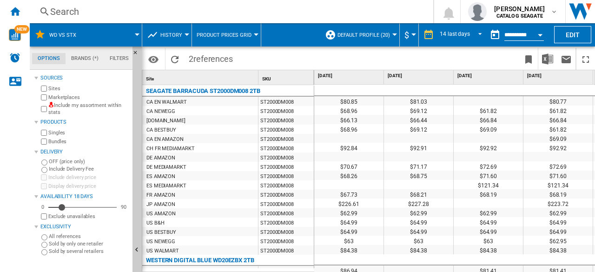
click at [180, 35] on span "History" at bounding box center [171, 35] width 22 height 6
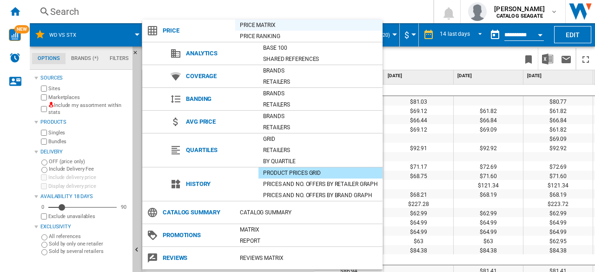
click at [256, 26] on div "Price Matrix" at bounding box center [308, 24] width 147 height 9
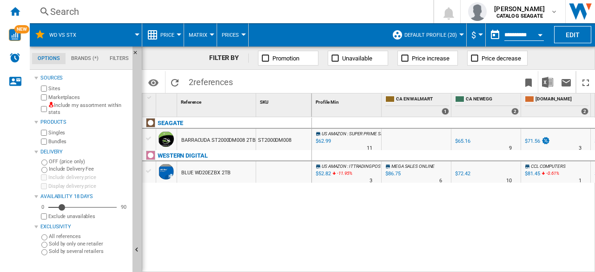
click at [543, 37] on button "Open calendar" at bounding box center [539, 33] width 17 height 17
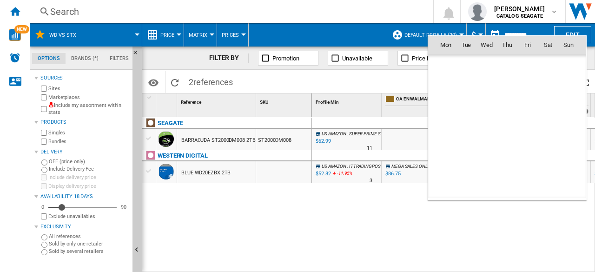
scroll to position [4432, 0]
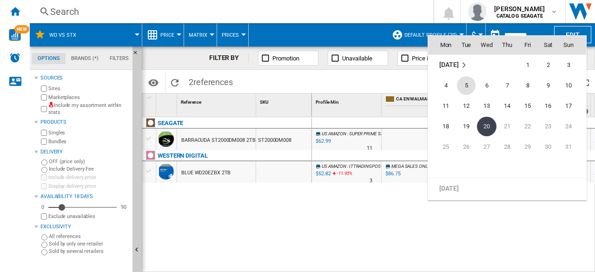
click at [469, 87] on span "5" at bounding box center [466, 85] width 19 height 19
type input "**********"
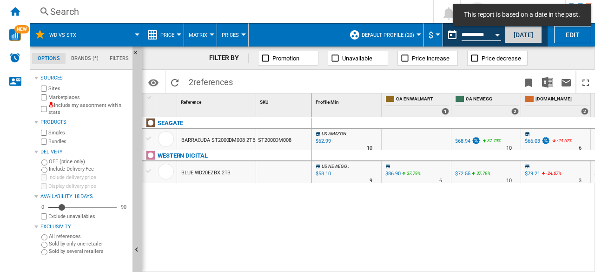
click at [521, 37] on button "Today" at bounding box center [522, 34] width 37 height 17
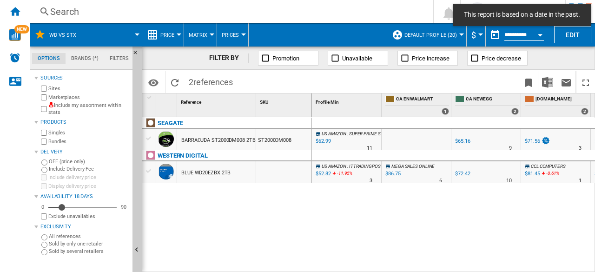
click at [180, 37] on md-menu "Price Price Price Matrix Price Ranking Analytics Base 100 Shared references Cov…" at bounding box center [163, 34] width 42 height 23
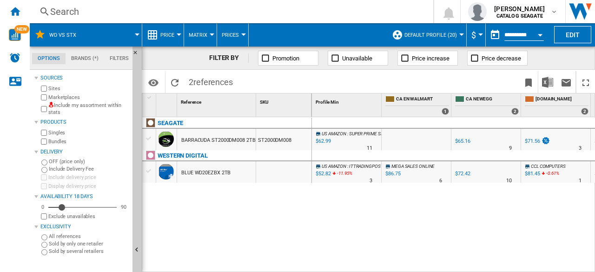
click at [180, 34] on div at bounding box center [179, 34] width 5 height 2
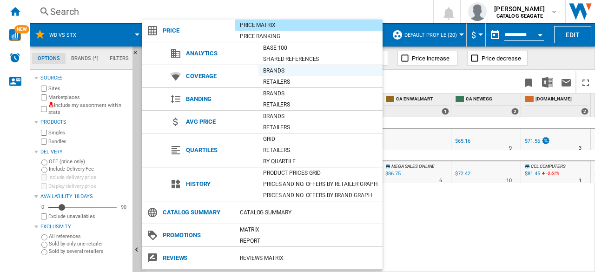
click at [282, 71] on div "Brands" at bounding box center [320, 70] width 124 height 9
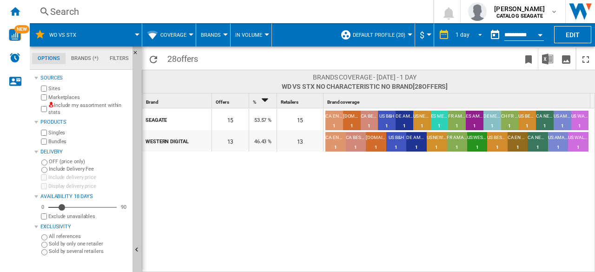
click at [474, 37] on span "REPORTS.WIZARD.STEPS.REPORT.STEPS.REPORT_OPTIONS.PERIOD: 1 day" at bounding box center [477, 34] width 11 height 8
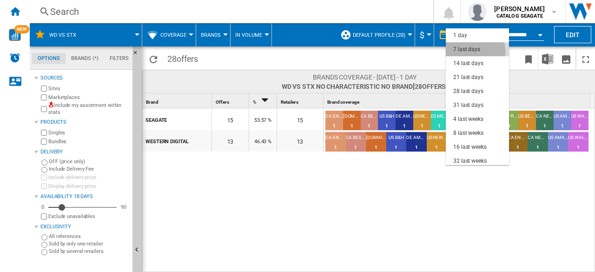
click at [474, 51] on div "7 last days" at bounding box center [466, 50] width 27 height 8
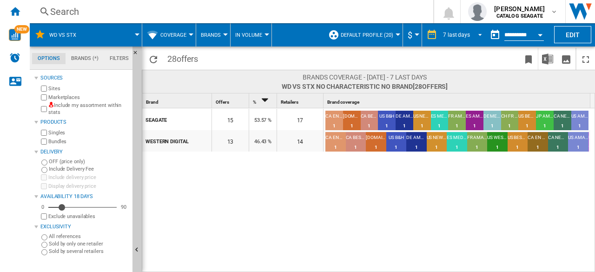
click at [477, 35] on span "REPORTS.WIZARD.STEPS.REPORT.STEPS.REPORT_OPTIONS.PERIOD: 7 last days" at bounding box center [477, 34] width 11 height 8
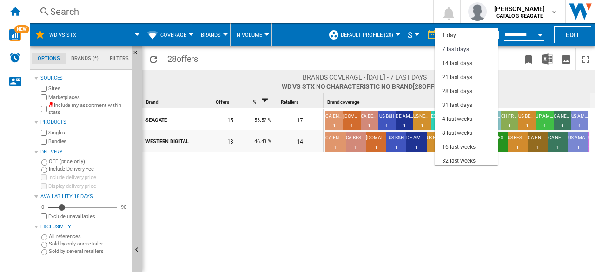
scroll to position [14, 0]
click at [469, 35] on md-option "7 last days" at bounding box center [465, 35] width 63 height 14
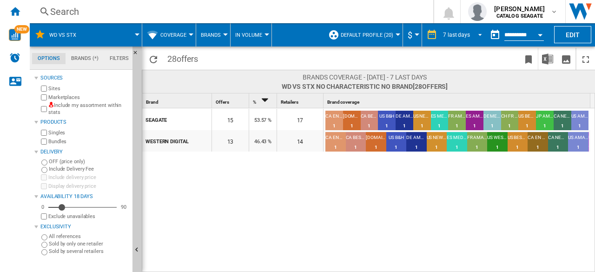
click at [472, 38] on span "REPORTS.WIZARD.STEPS.REPORT.STEPS.REPORT_OPTIONS.PERIOD: 7 last days" at bounding box center [477, 34] width 11 height 8
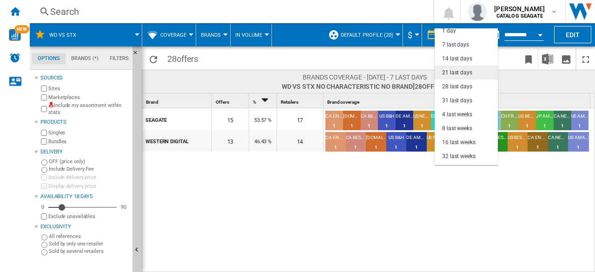
scroll to position [0, 0]
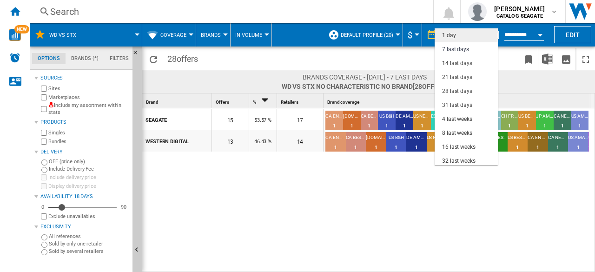
click at [465, 38] on md-option "1 day" at bounding box center [465, 35] width 63 height 14
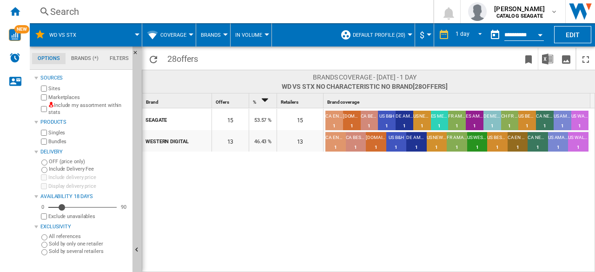
click at [170, 37] on span "Coverage" at bounding box center [173, 35] width 26 height 6
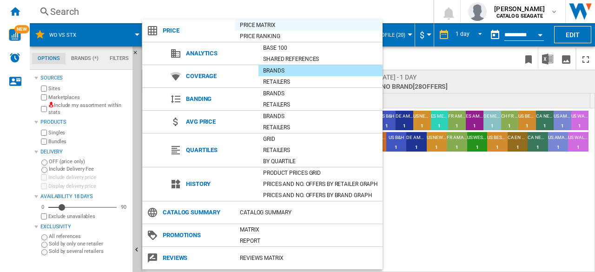
click at [265, 26] on div "Price Matrix" at bounding box center [308, 24] width 147 height 9
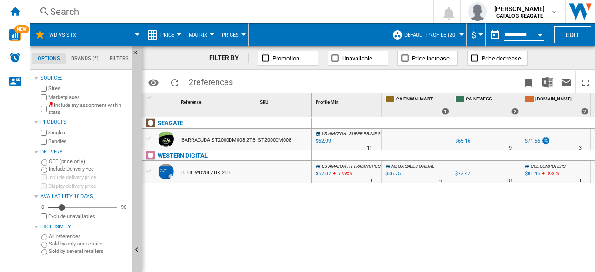
click at [134, 34] on span at bounding box center [113, 34] width 48 height 23
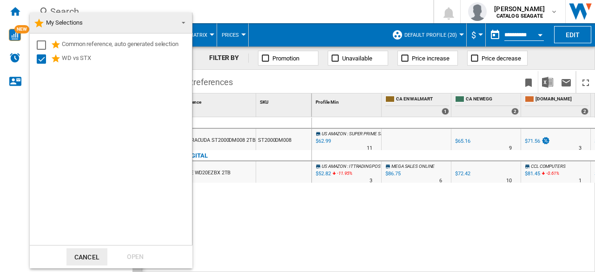
click at [59, 24] on span "My Selections" at bounding box center [64, 22] width 37 height 7
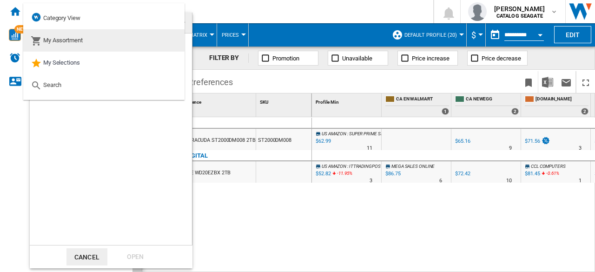
click at [82, 45] on div "My Assortment" at bounding box center [57, 40] width 52 height 13
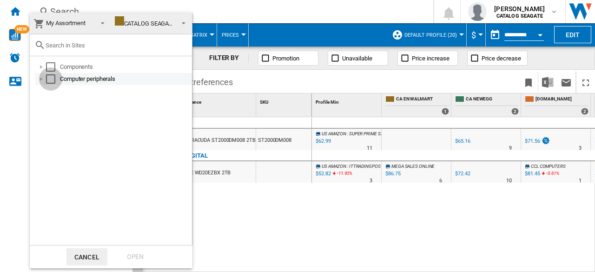
click at [53, 80] on div "Select" at bounding box center [50, 78] width 9 height 9
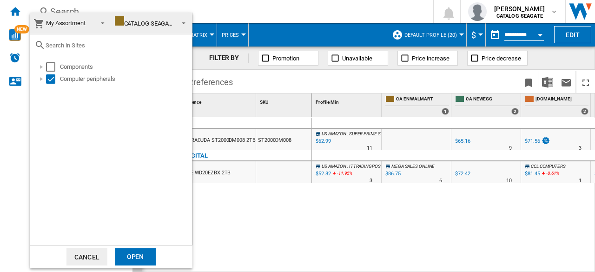
click at [135, 259] on div "Open" at bounding box center [135, 256] width 41 height 17
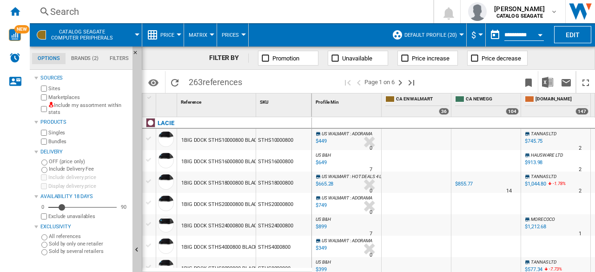
click at [360, 60] on span "Unavailable" at bounding box center [357, 58] width 30 height 7
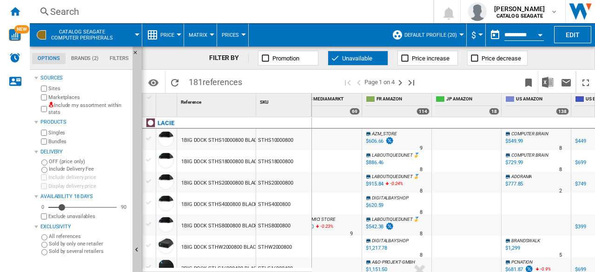
scroll to position [0, 628]
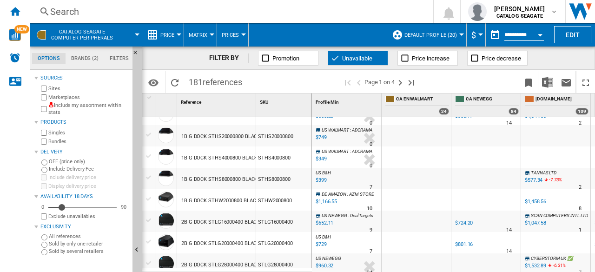
click at [337, 174] on div "US B&H : US B&H" at bounding box center [347, 173] width 66 height 6
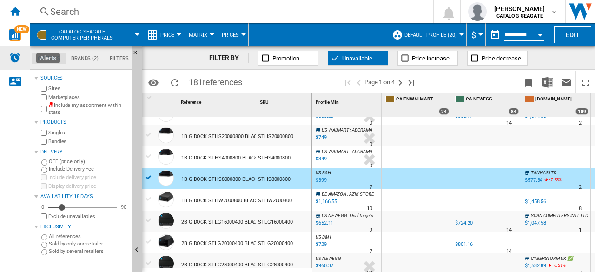
click at [15, 57] on img "Alerts" at bounding box center [14, 57] width 11 height 11
click at [172, 33] on span "Price" at bounding box center [167, 35] width 14 height 6
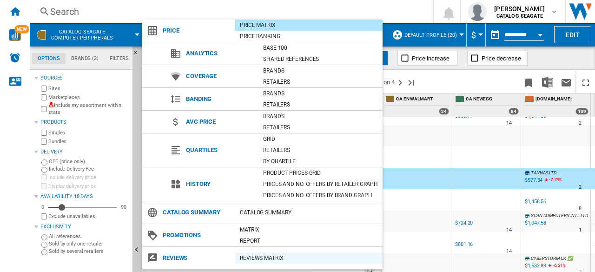
click at [262, 257] on div "REVIEWS Matrix" at bounding box center [308, 257] width 147 height 9
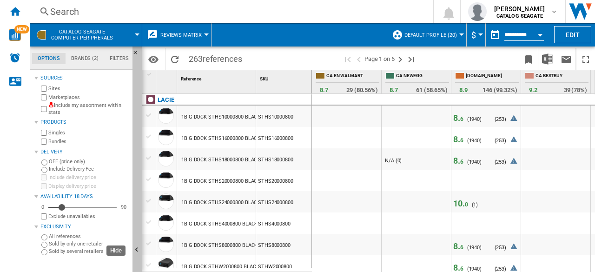
click at [136, 88] on button "Hide" at bounding box center [136, 249] width 9 height 407
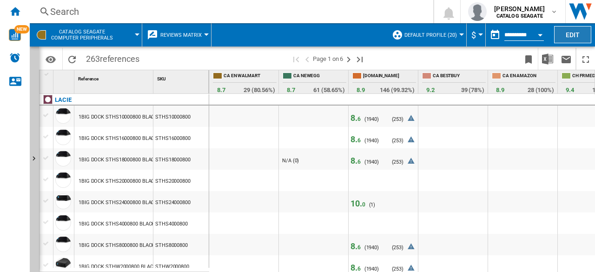
click at [570, 34] on button "Edit" at bounding box center [572, 34] width 37 height 17
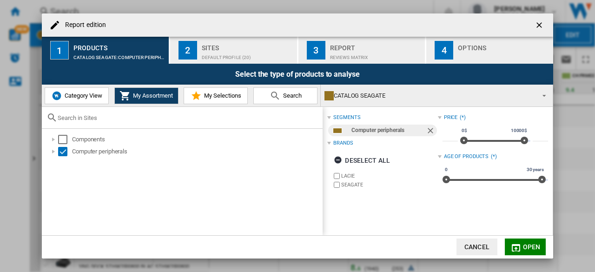
click at [379, 54] on div "REVIEWS Matrix" at bounding box center [376, 55] width 92 height 10
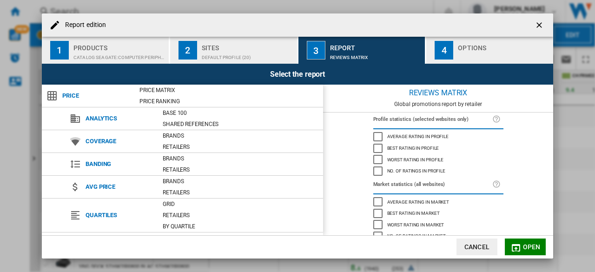
scroll to position [91, 0]
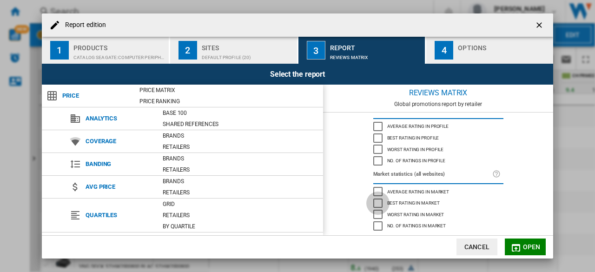
click at [375, 203] on div "Best rating in market" at bounding box center [377, 202] width 9 height 9
click at [375, 213] on div "Worst rating in market" at bounding box center [377, 214] width 9 height 9
click at [536, 247] on span "Open" at bounding box center [532, 246] width 18 height 7
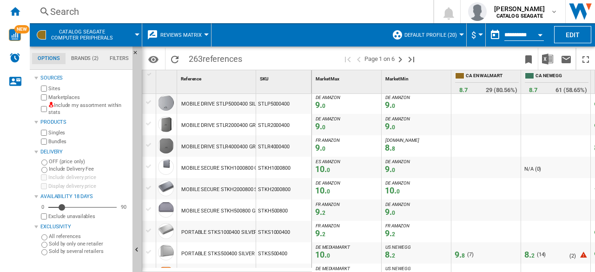
scroll to position [846, 0]
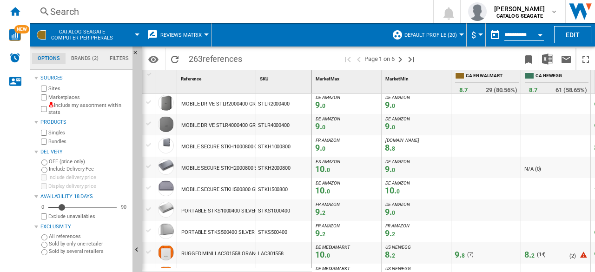
click at [413, 87] on div "Market Min 1" at bounding box center [416, 81] width 70 height 23
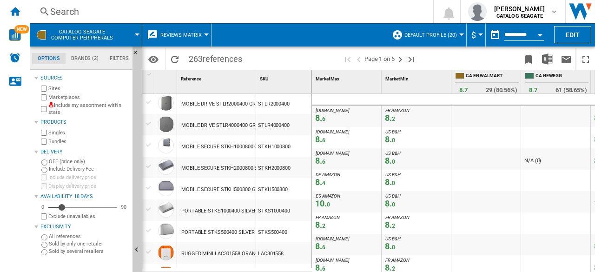
scroll to position [0, 0]
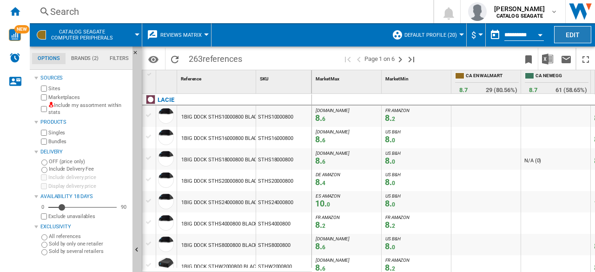
click at [578, 37] on button "Edit" at bounding box center [572, 34] width 37 height 17
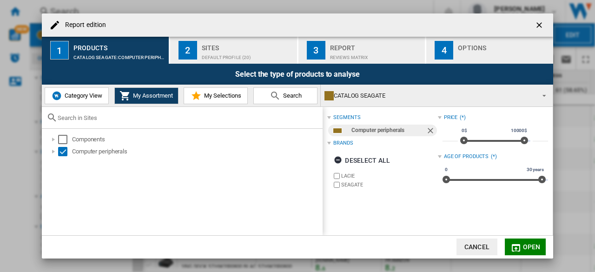
click at [470, 48] on div "Options" at bounding box center [504, 45] width 92 height 10
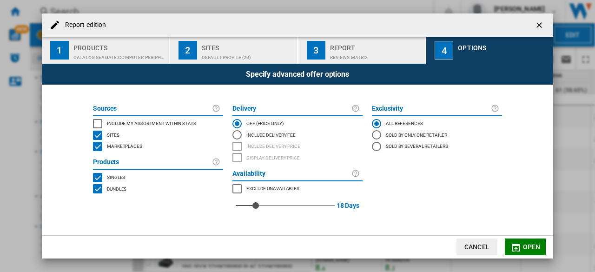
click at [382, 46] on div "Report" at bounding box center [376, 45] width 92 height 10
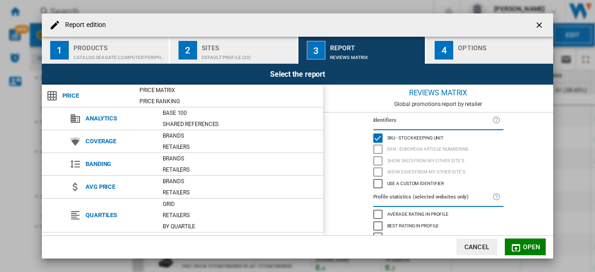
click at [537, 23] on ng-md-icon "getI18NText('BUTTONS.CLOSE_DIALOG')" at bounding box center [539, 25] width 11 height 11
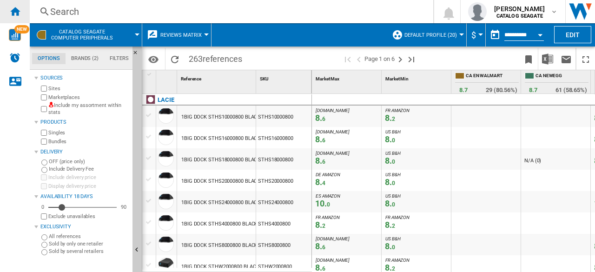
click at [12, 13] on ng-md-icon "Home" at bounding box center [14, 11] width 11 height 11
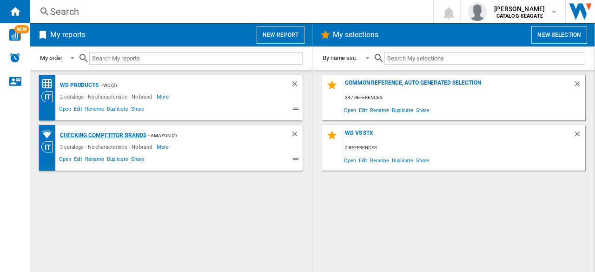
click at [129, 134] on div "Checking Competitor brands" at bounding box center [102, 136] width 88 height 12
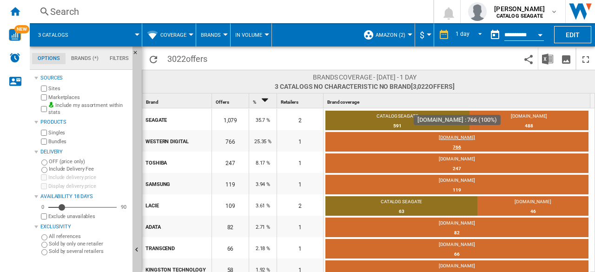
click at [457, 147] on div "766" at bounding box center [456, 147] width 263 height 9
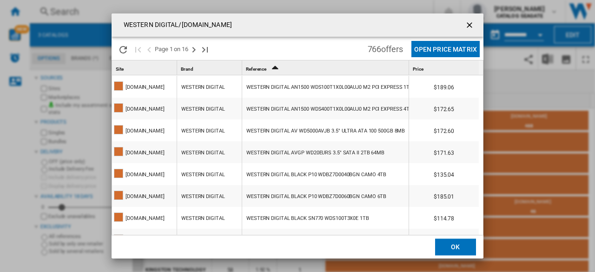
click at [452, 51] on button "Open Price Matrix" at bounding box center [445, 49] width 68 height 16
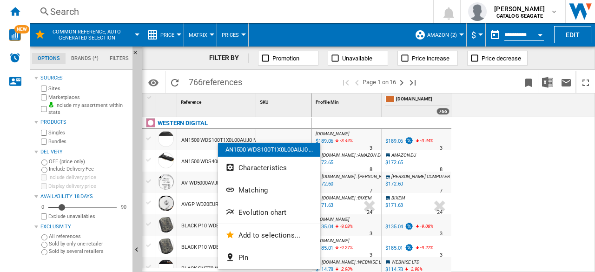
click at [531, 130] on div at bounding box center [297, 136] width 595 height 272
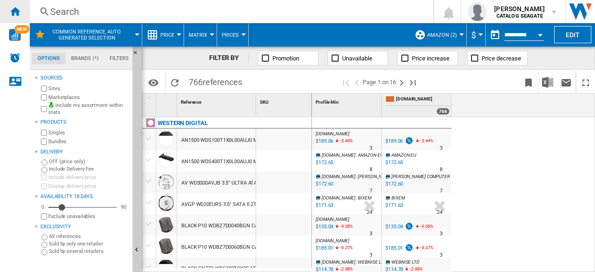
click at [19, 15] on ng-md-icon "Home" at bounding box center [14, 11] width 11 height 11
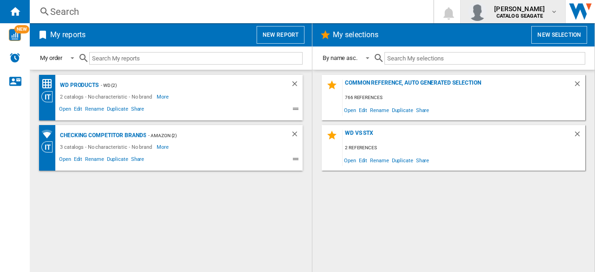
click at [548, 20] on div "[PERSON_NAME] CATALOG [GEOGRAPHIC_DATA]" at bounding box center [513, 11] width 90 height 19
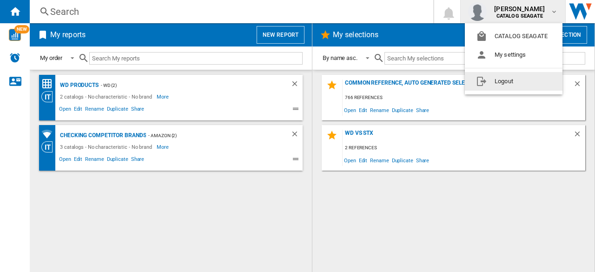
click at [509, 83] on button "Logout" at bounding box center [514, 81] width 98 height 19
